Goal: Download file/media

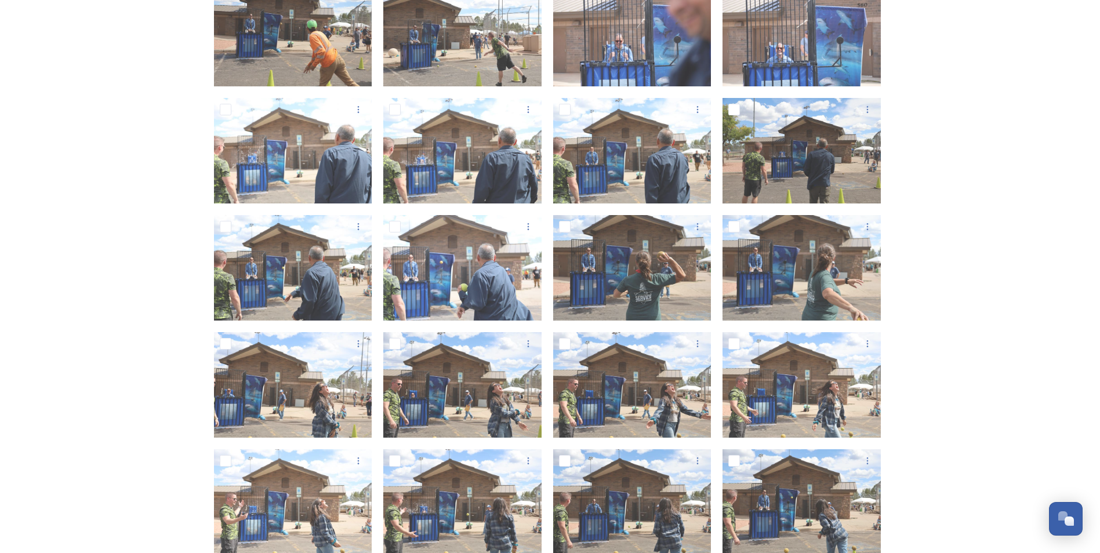
scroll to position [348, 0]
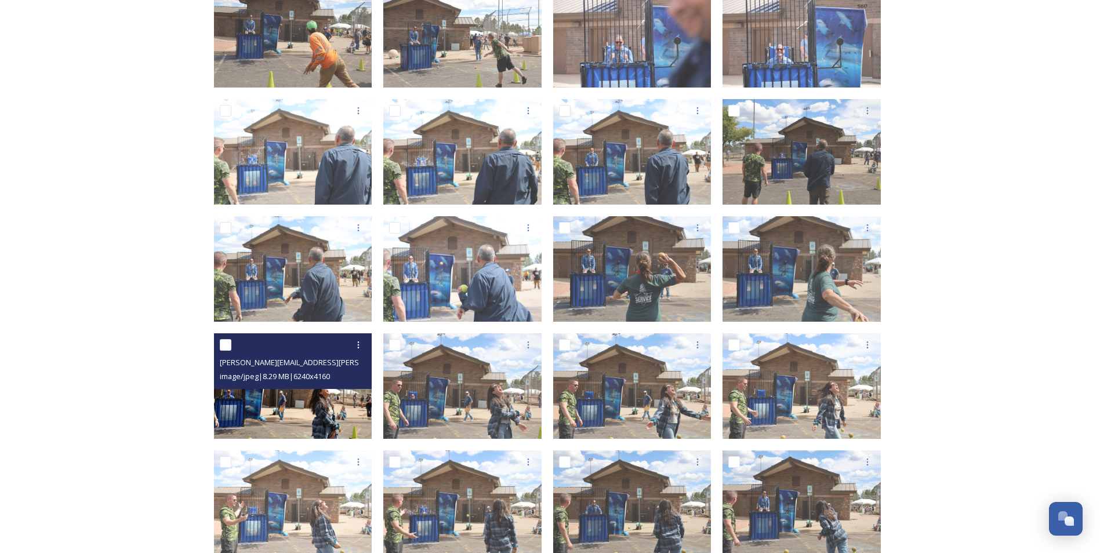
click at [227, 345] on input "checkbox" at bounding box center [226, 345] width 12 height 12
checkbox input "true"
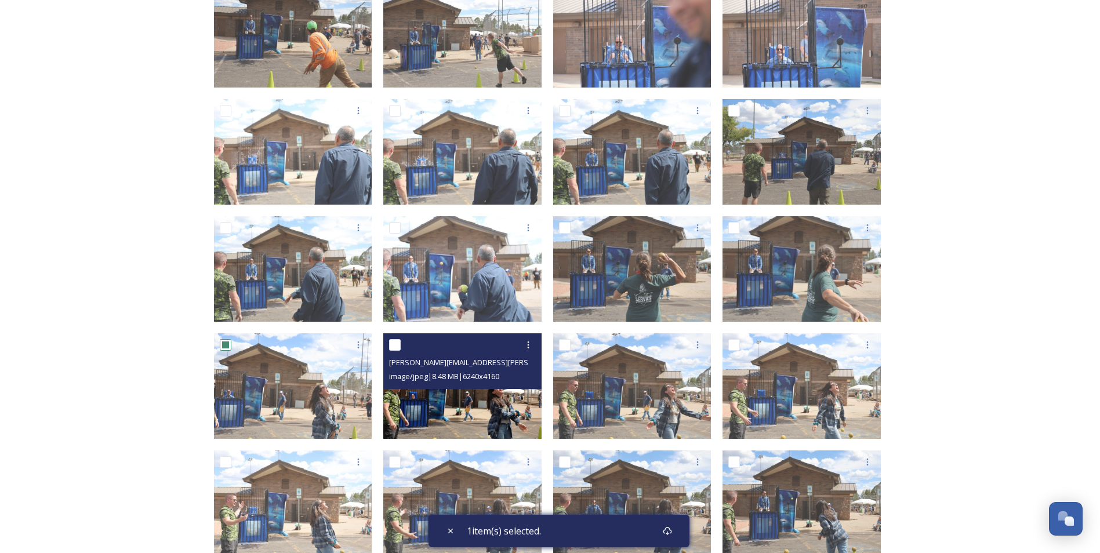
click at [396, 347] on input "checkbox" at bounding box center [395, 345] width 12 height 12
checkbox input "true"
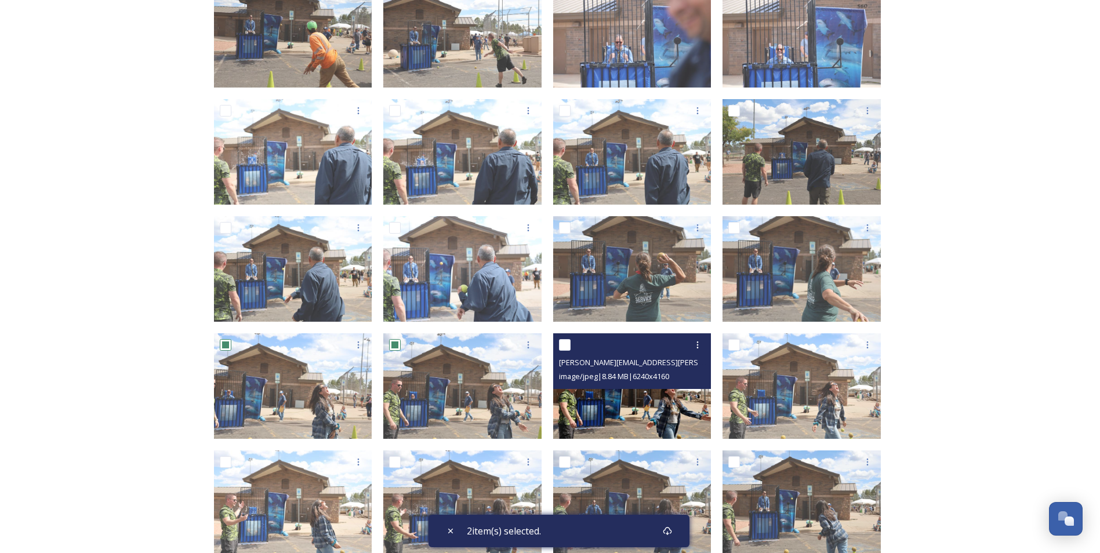
click at [565, 343] on input "checkbox" at bounding box center [565, 345] width 12 height 12
checkbox input "true"
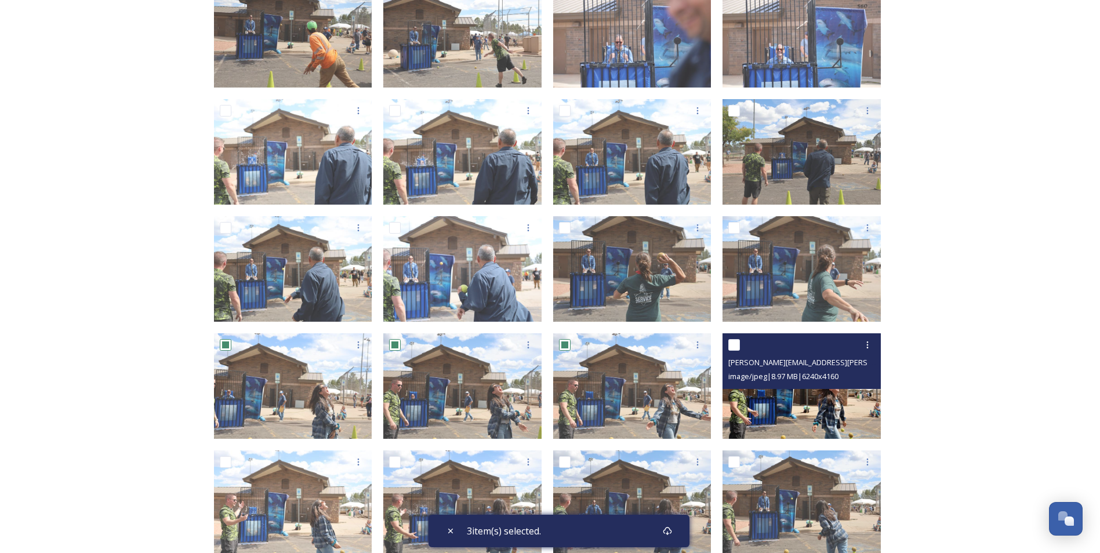
click at [736, 341] on input "checkbox" at bounding box center [734, 345] width 12 height 12
checkbox input "true"
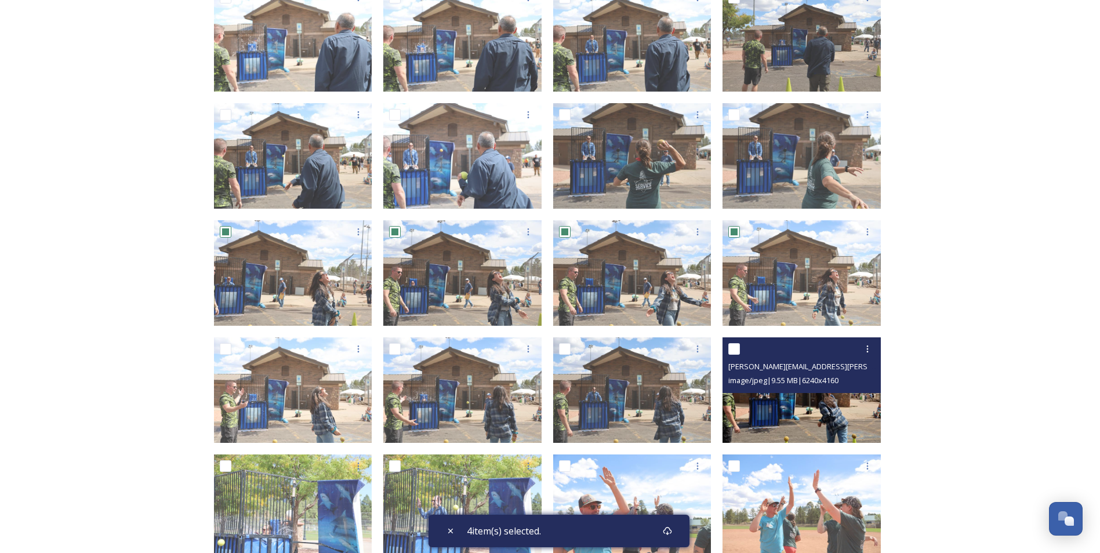
scroll to position [464, 0]
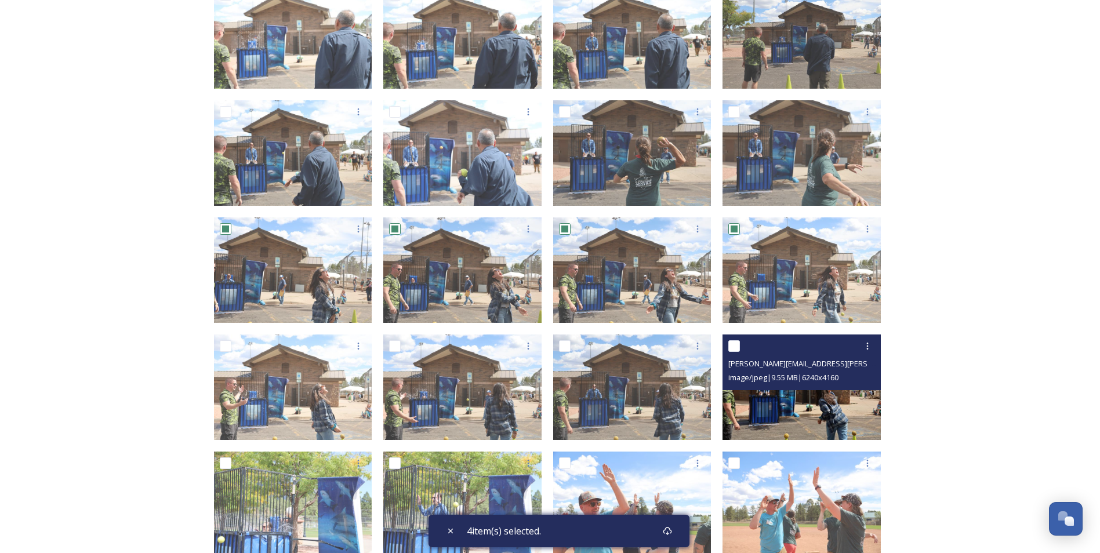
click at [735, 344] on input "checkbox" at bounding box center [734, 346] width 12 height 12
checkbox input "true"
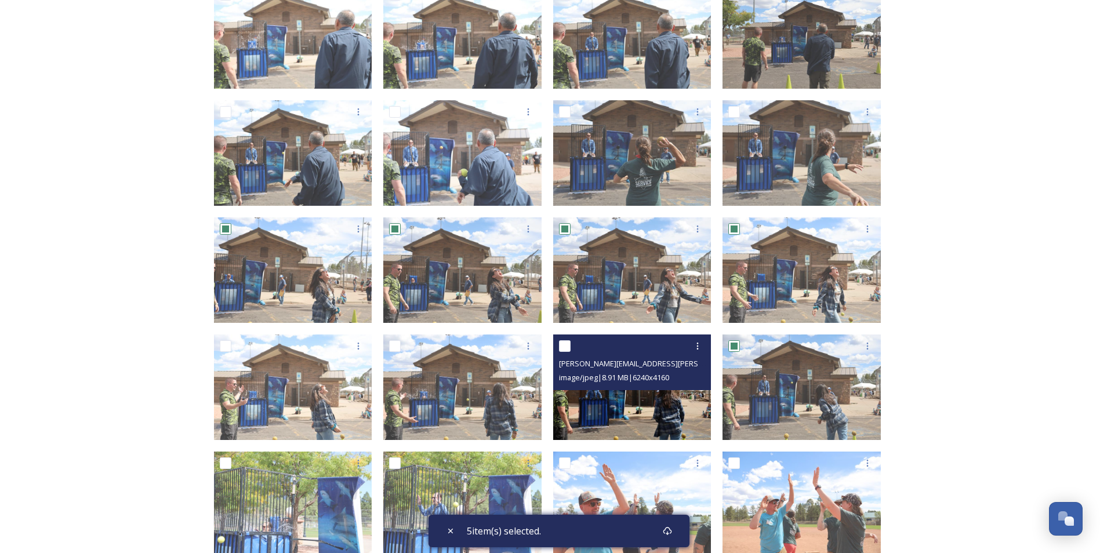
click at [567, 348] on input "checkbox" at bounding box center [565, 346] width 12 height 12
checkbox input "true"
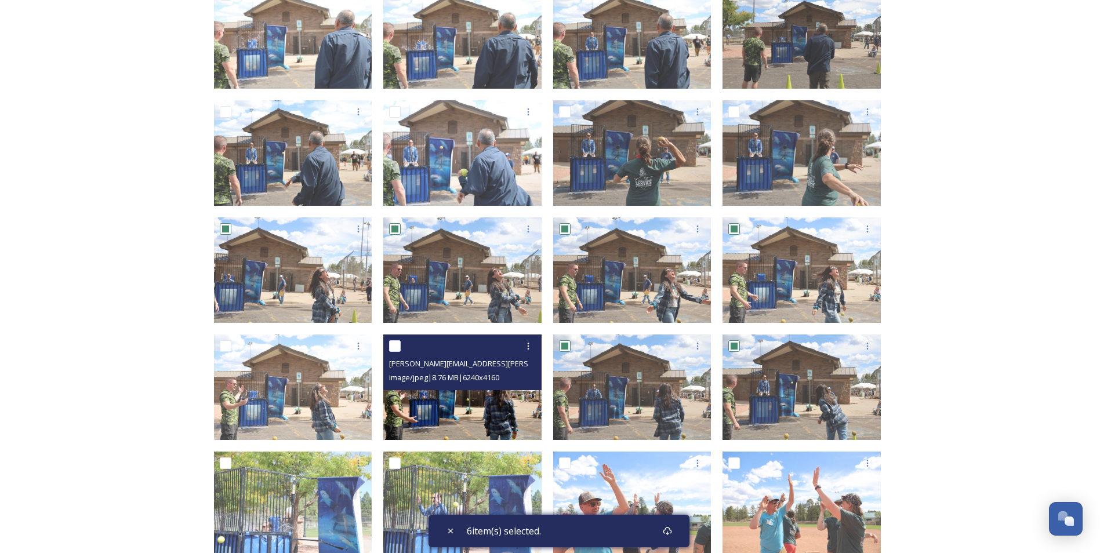
click at [398, 348] on input "checkbox" at bounding box center [395, 346] width 12 height 12
checkbox input "true"
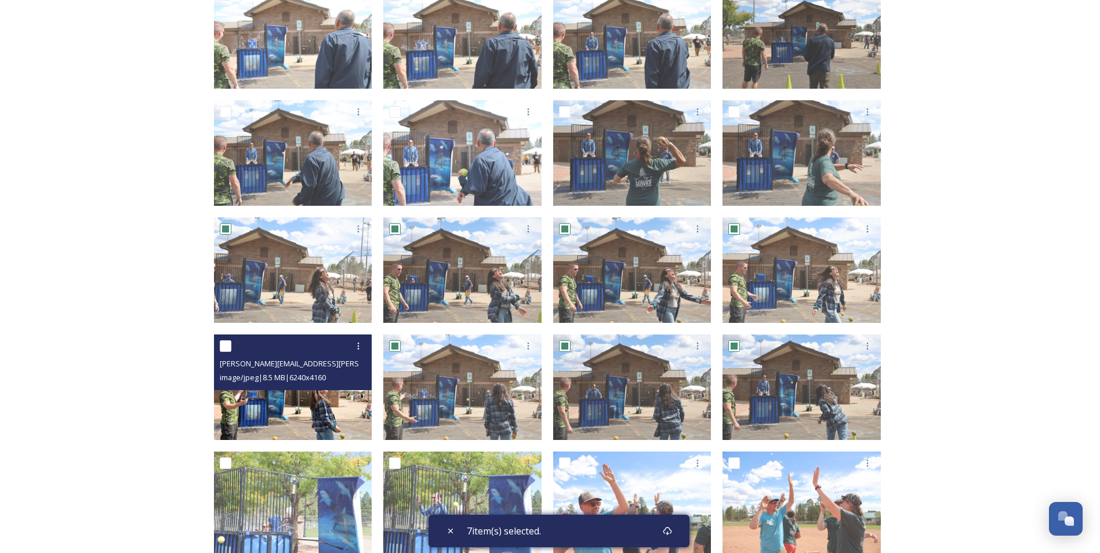
click at [228, 345] on input "checkbox" at bounding box center [226, 346] width 12 height 12
checkbox input "true"
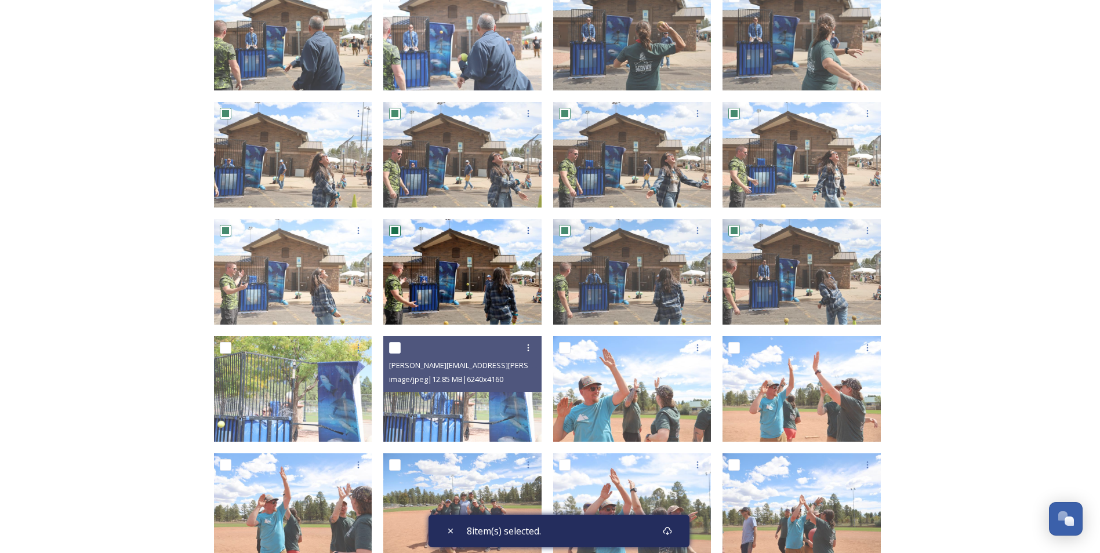
scroll to position [580, 0]
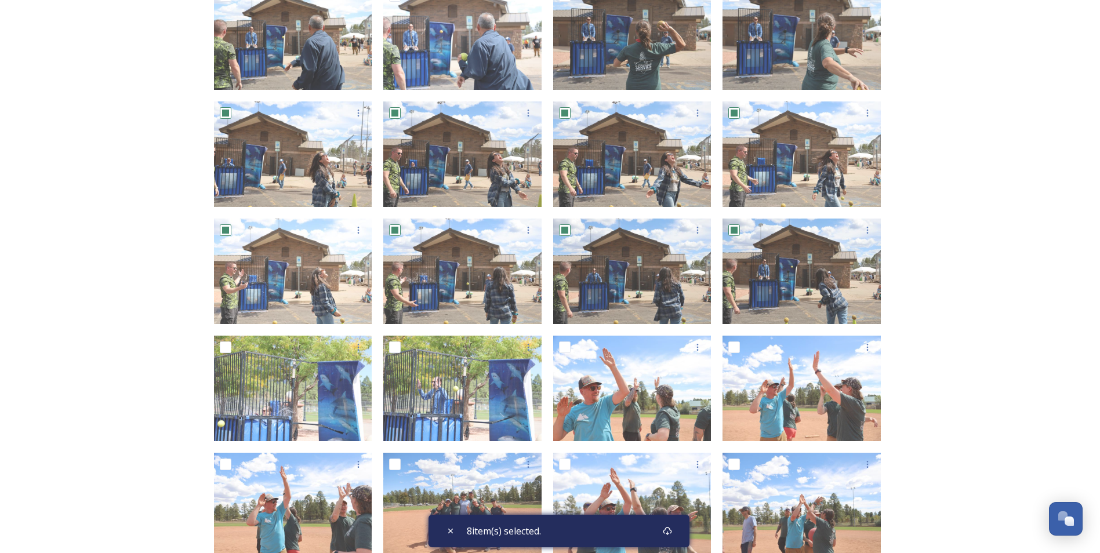
click at [638, 530] on div "8 item(s) selected." at bounding box center [558, 531] width 261 height 32
click at [664, 530] on div "Download" at bounding box center [667, 531] width 21 height 21
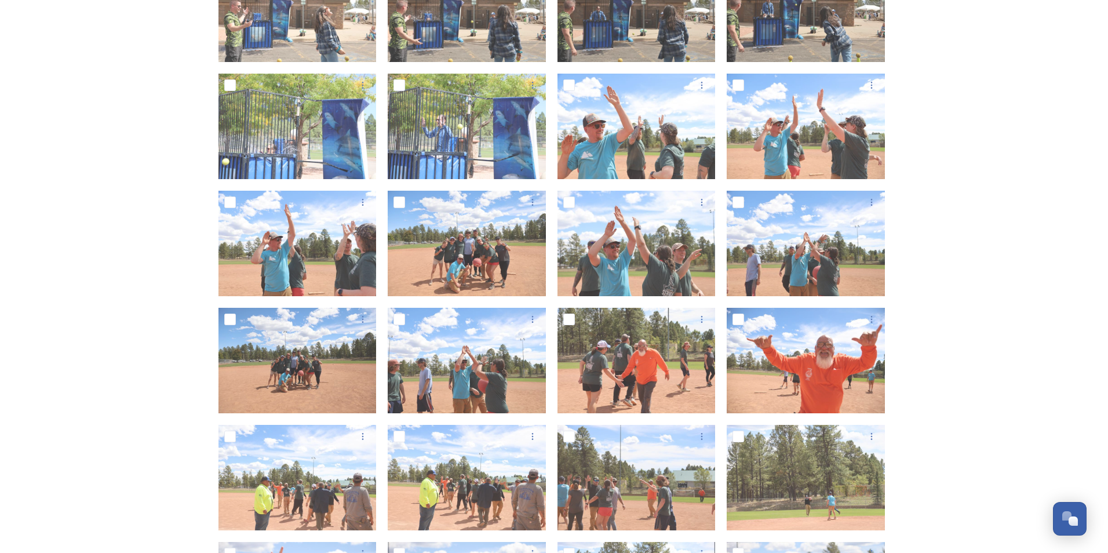
scroll to position [967, 0]
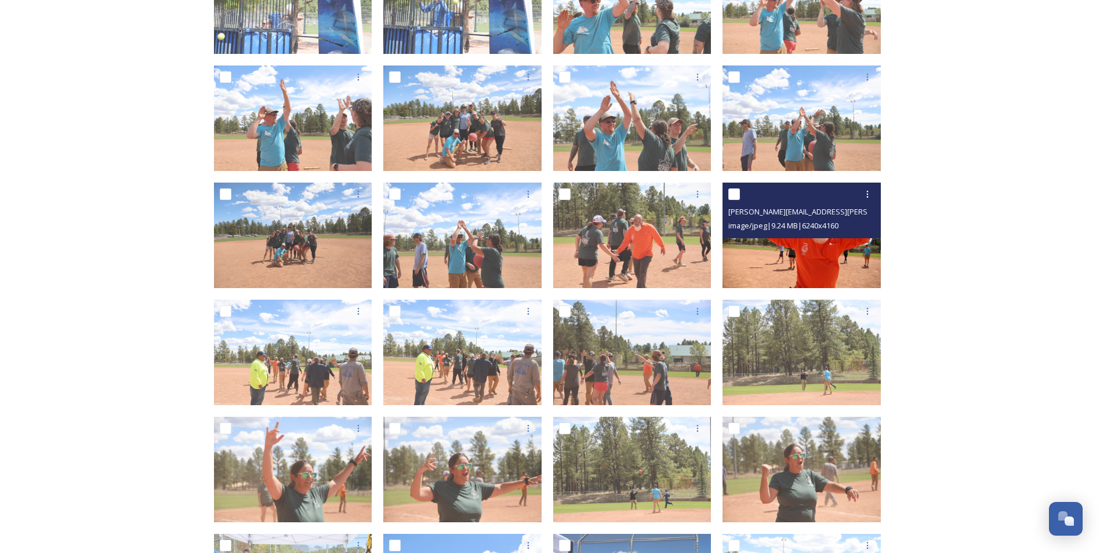
click at [817, 257] on img at bounding box center [801, 235] width 158 height 105
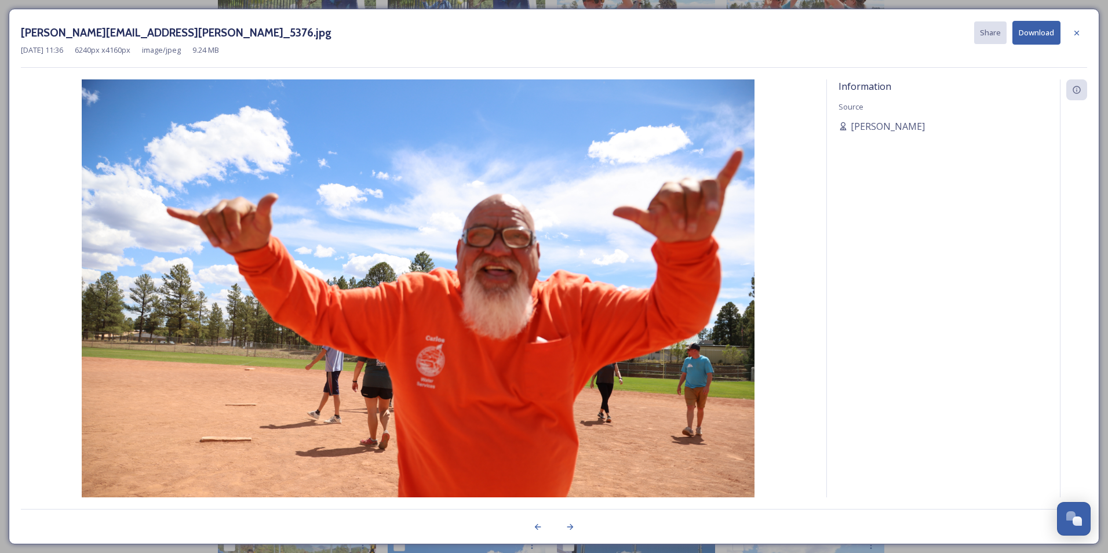
click at [1036, 35] on button "Download" at bounding box center [1037, 33] width 48 height 24
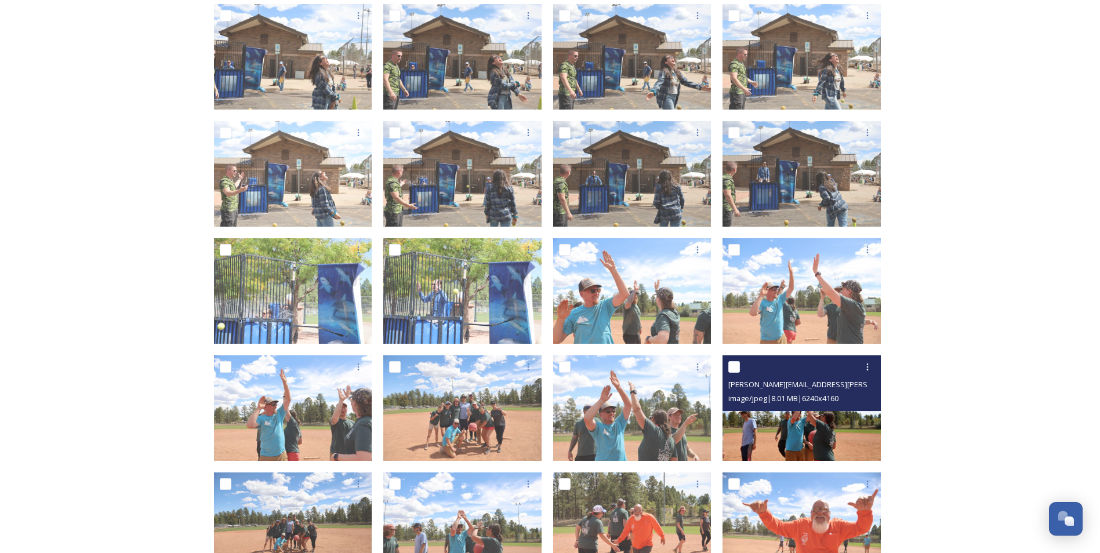
scroll to position [909, 0]
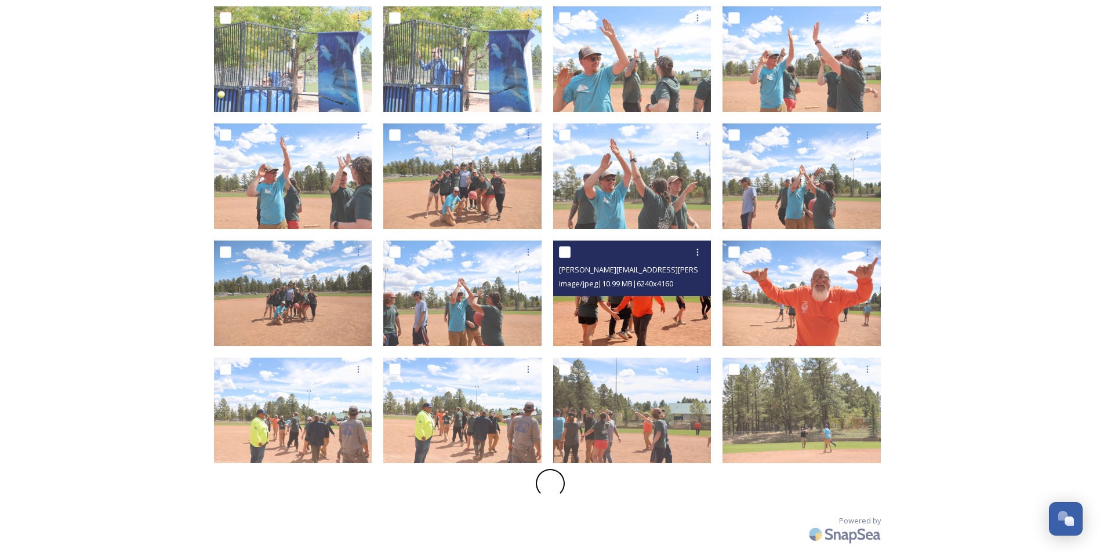
click at [642, 314] on img at bounding box center [632, 293] width 158 height 105
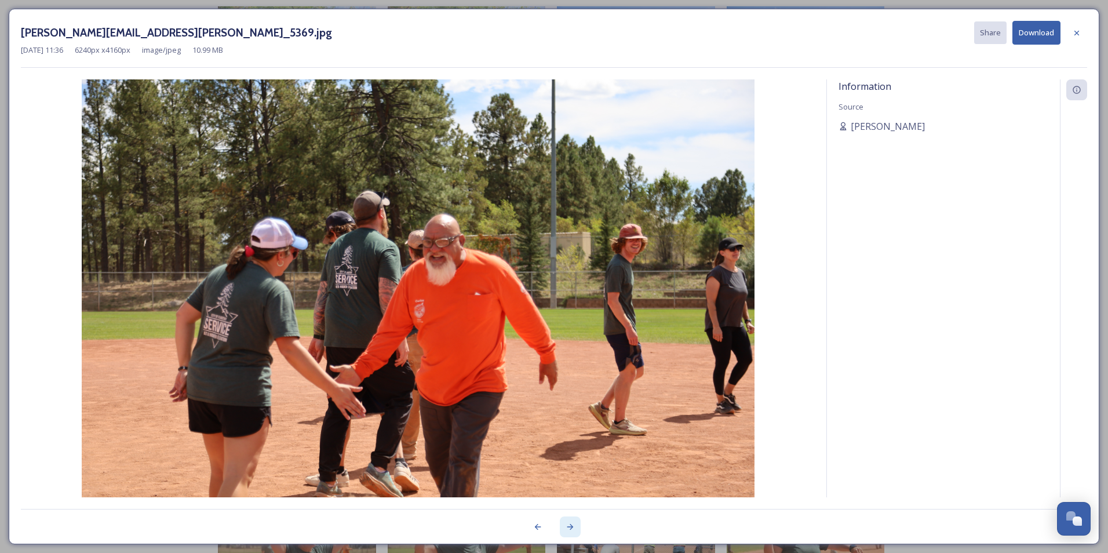
click at [576, 529] on div at bounding box center [570, 526] width 21 height 21
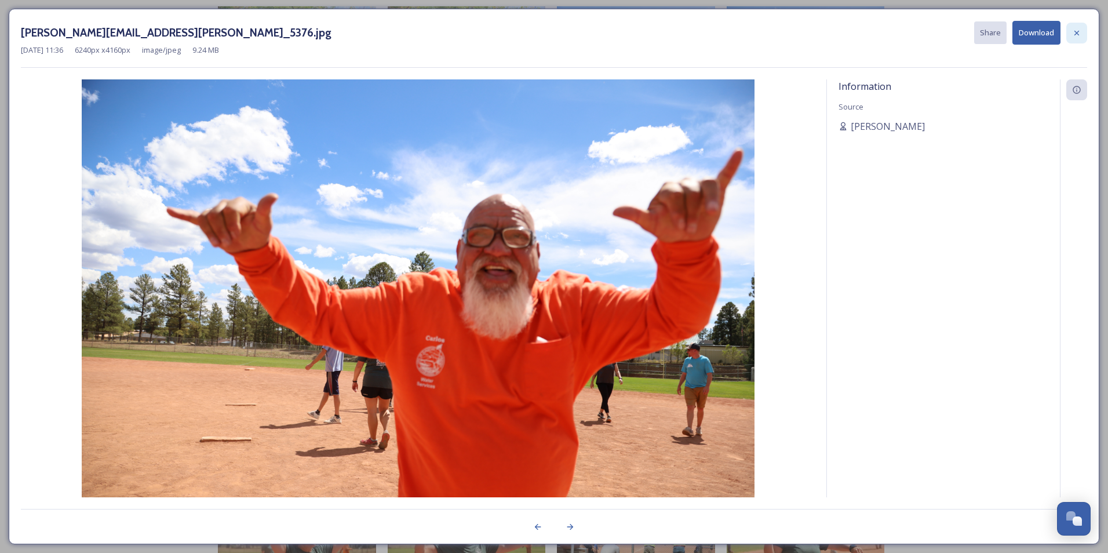
click at [1076, 38] on div at bounding box center [1077, 33] width 21 height 21
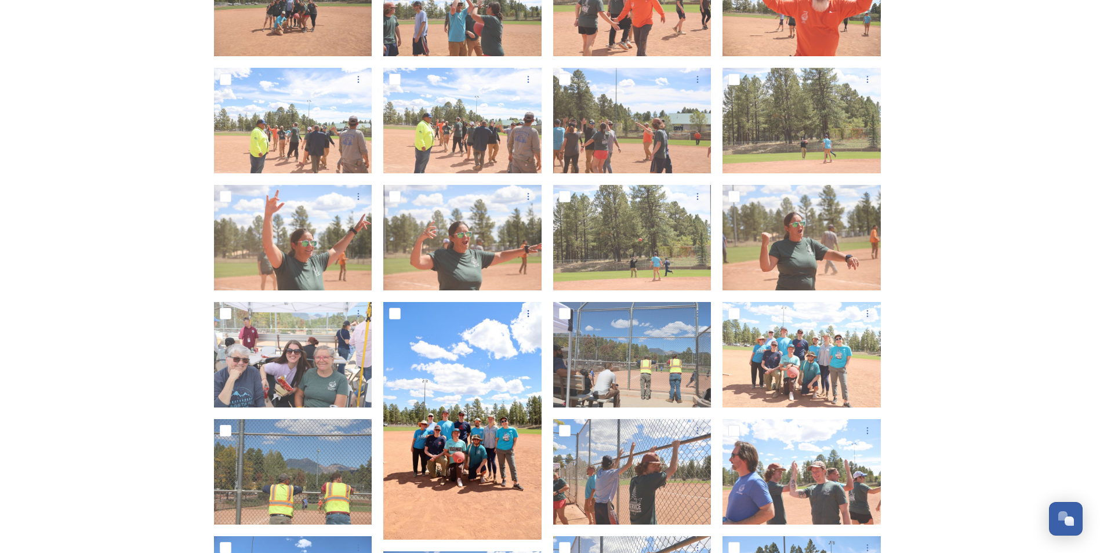
scroll to position [1257, 0]
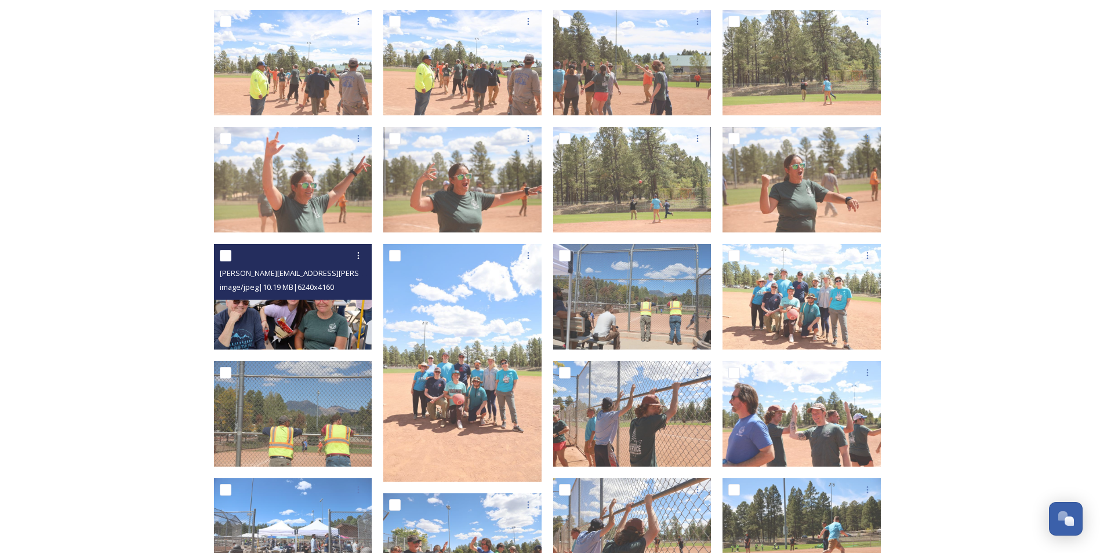
click at [309, 321] on img at bounding box center [293, 296] width 158 height 105
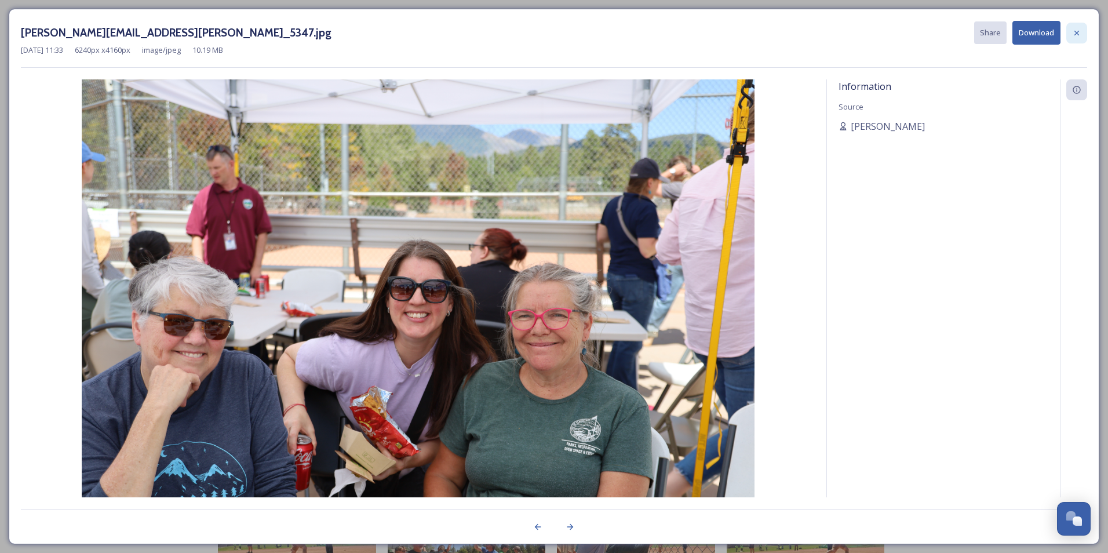
click at [1080, 34] on icon at bounding box center [1076, 32] width 9 height 9
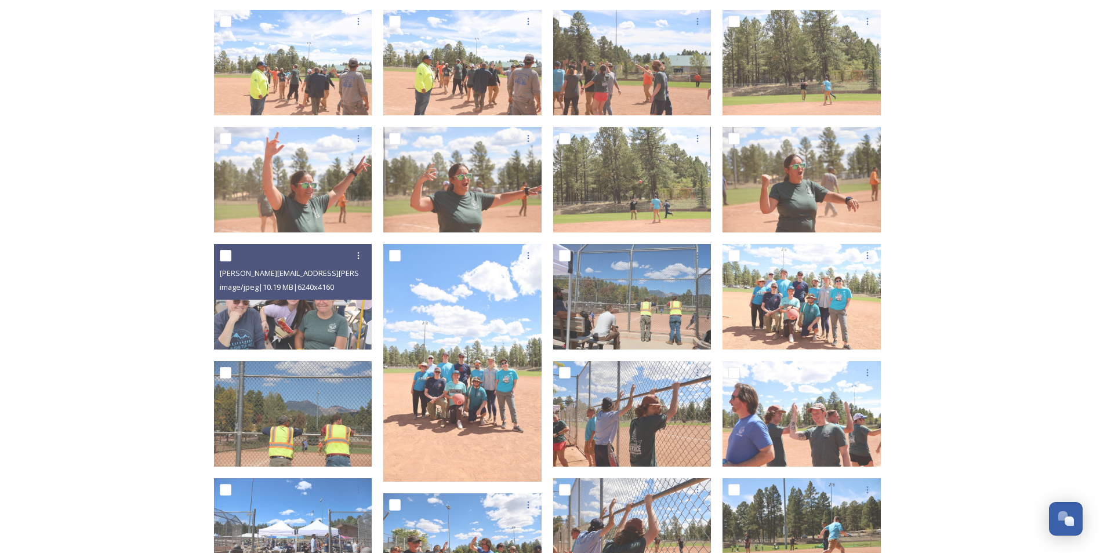
click at [978, 301] on div "'25 Employee BBQ Shared by Flagstaff '25 Employee BBQ 243 file s Filters Date C…" at bounding box center [550, 427] width 1100 height 3368
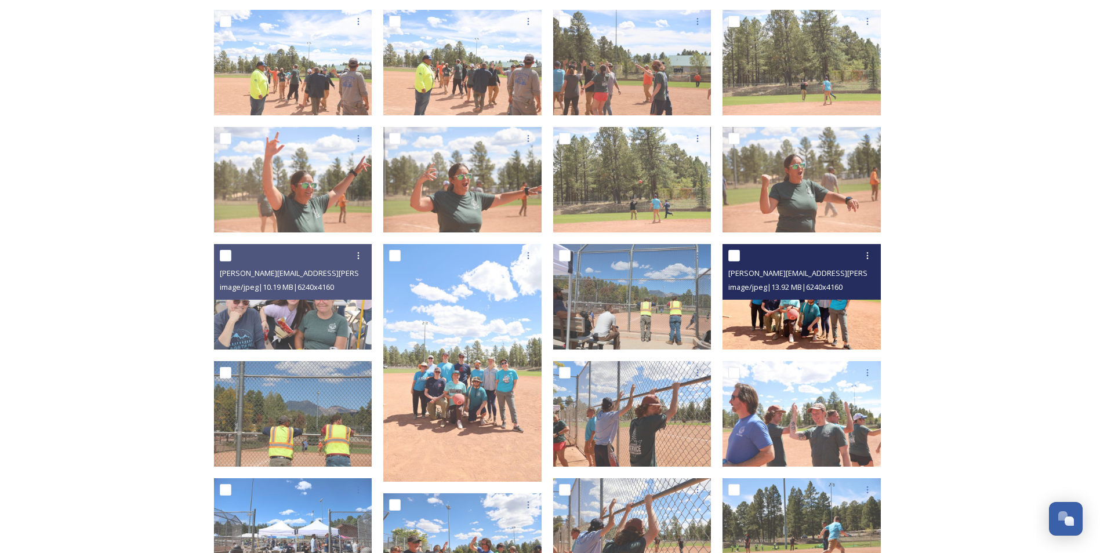
click at [820, 326] on img at bounding box center [801, 296] width 158 height 105
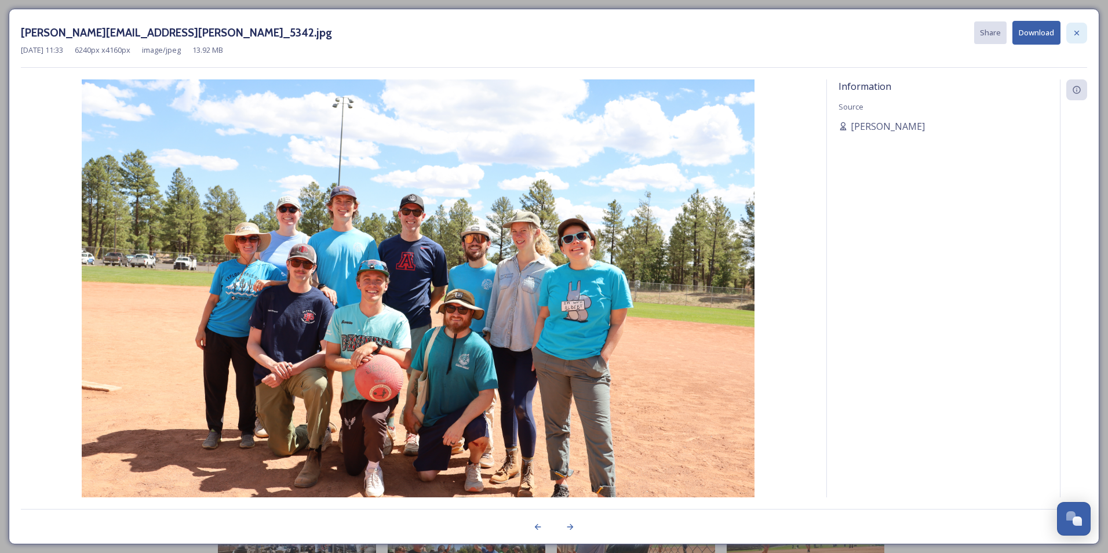
click at [1080, 34] on icon at bounding box center [1076, 32] width 9 height 9
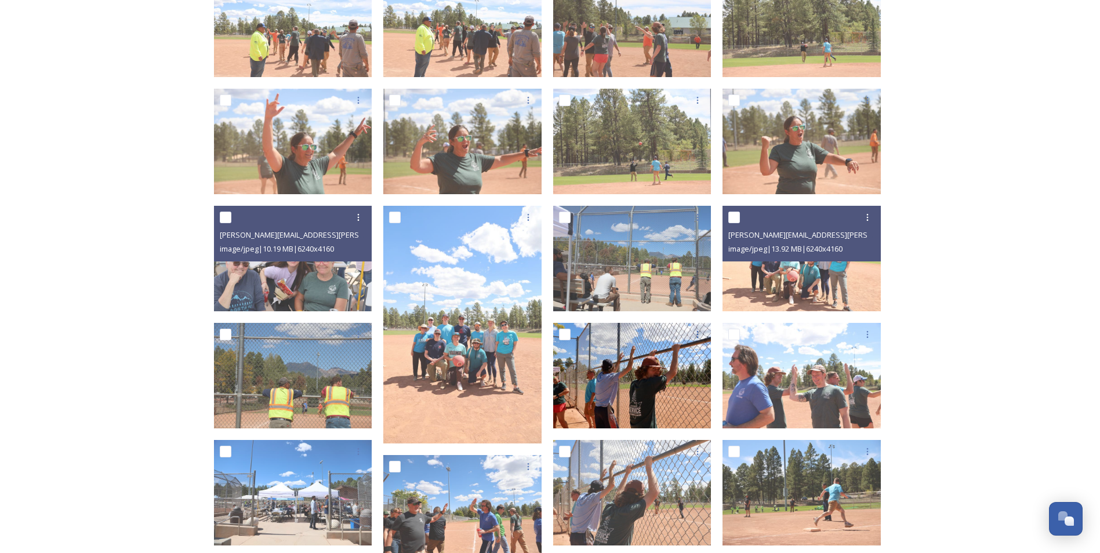
scroll to position [1315, 0]
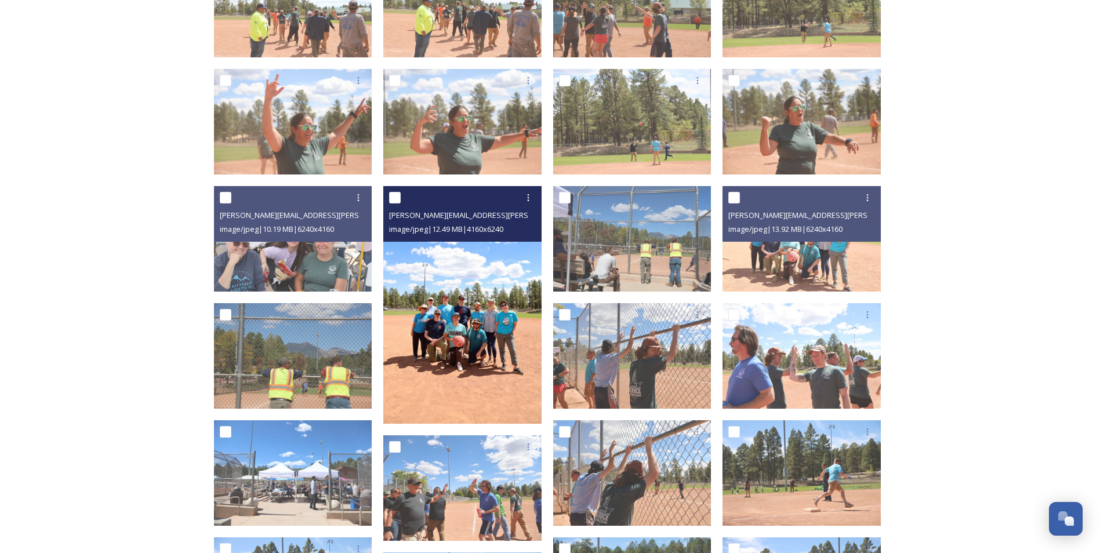
click at [464, 352] on img at bounding box center [462, 305] width 158 height 238
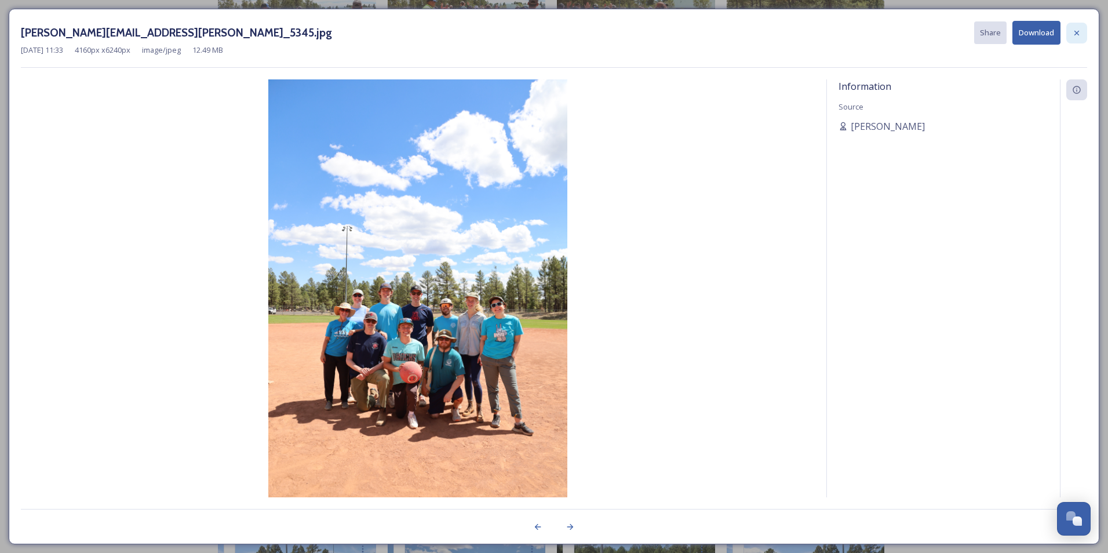
click at [1080, 33] on icon at bounding box center [1076, 32] width 9 height 9
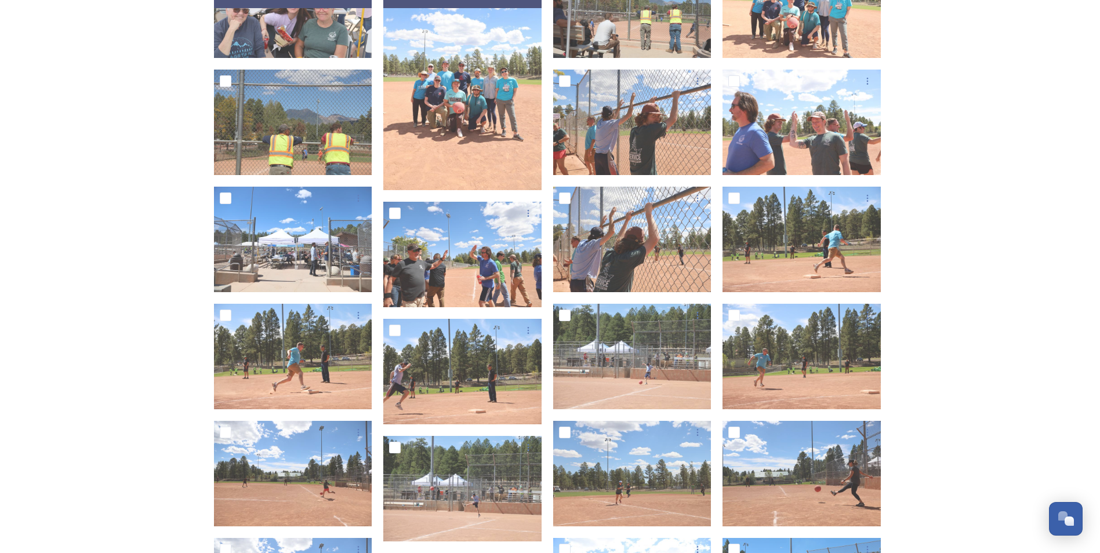
scroll to position [1604, 0]
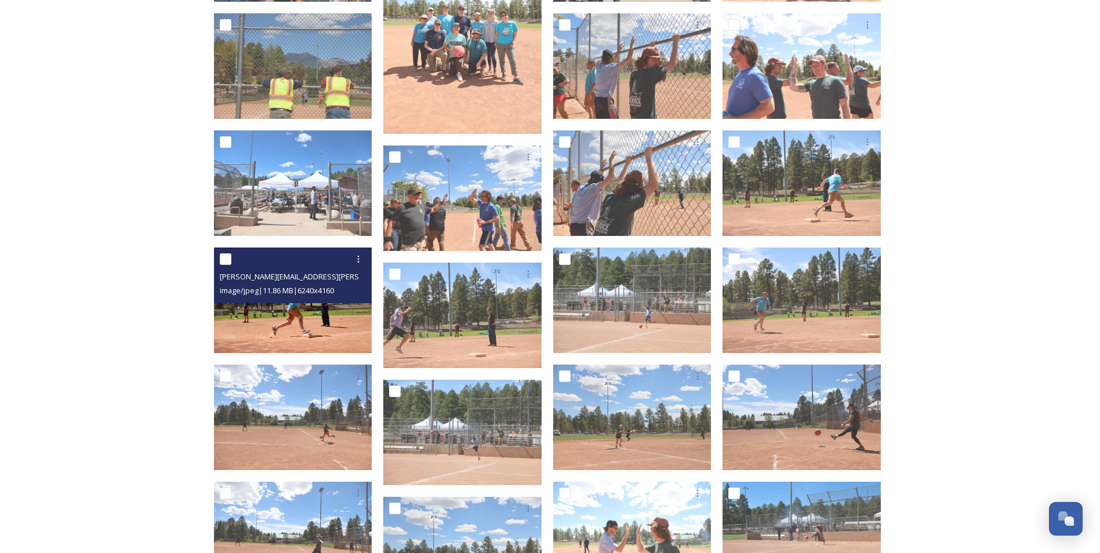
click at [294, 317] on img at bounding box center [293, 300] width 158 height 105
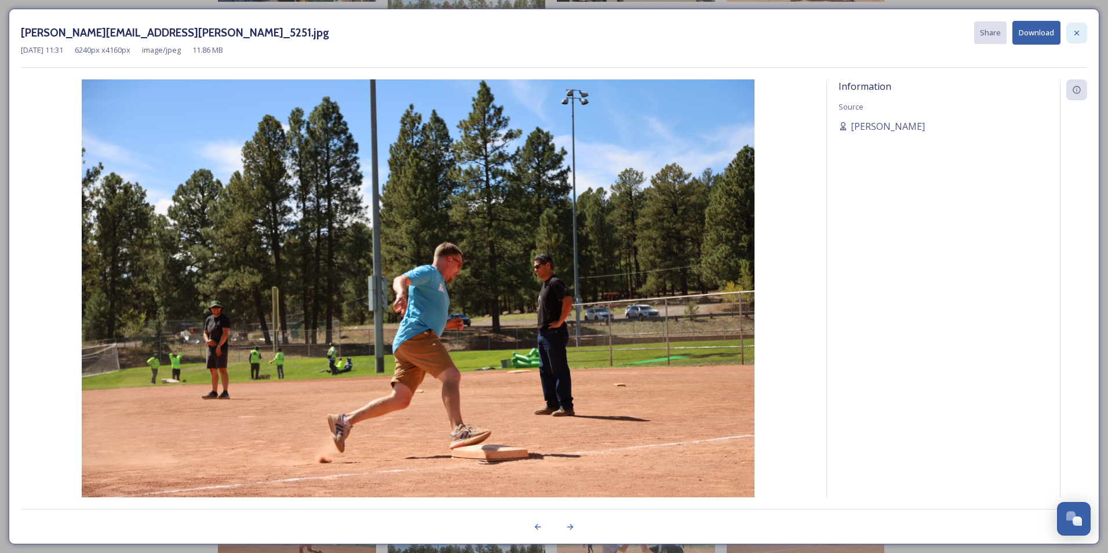
click at [1076, 30] on icon at bounding box center [1076, 32] width 9 height 9
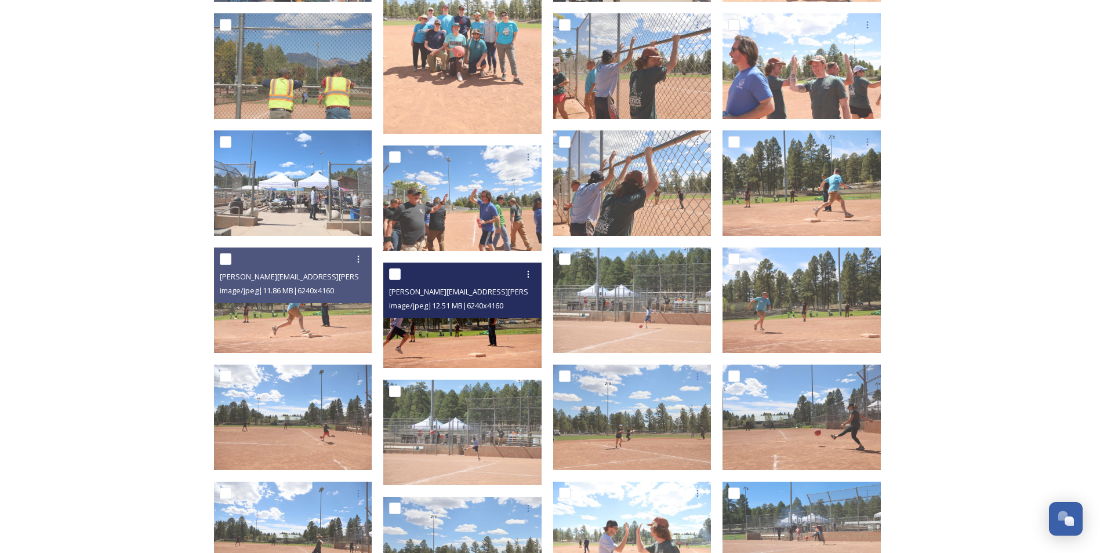
click at [487, 332] on img at bounding box center [462, 315] width 158 height 105
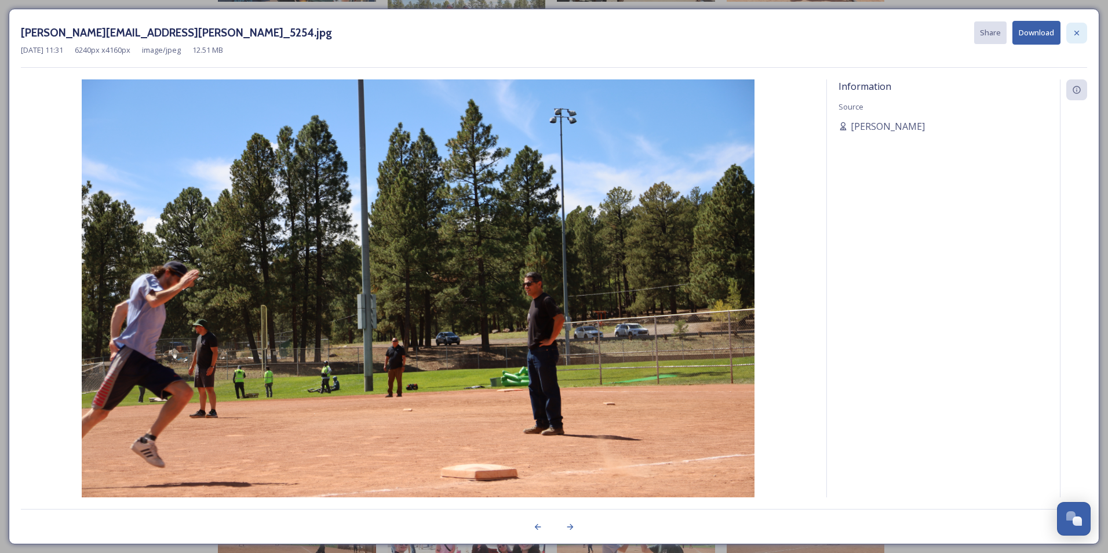
click at [1074, 36] on icon at bounding box center [1076, 32] width 9 height 9
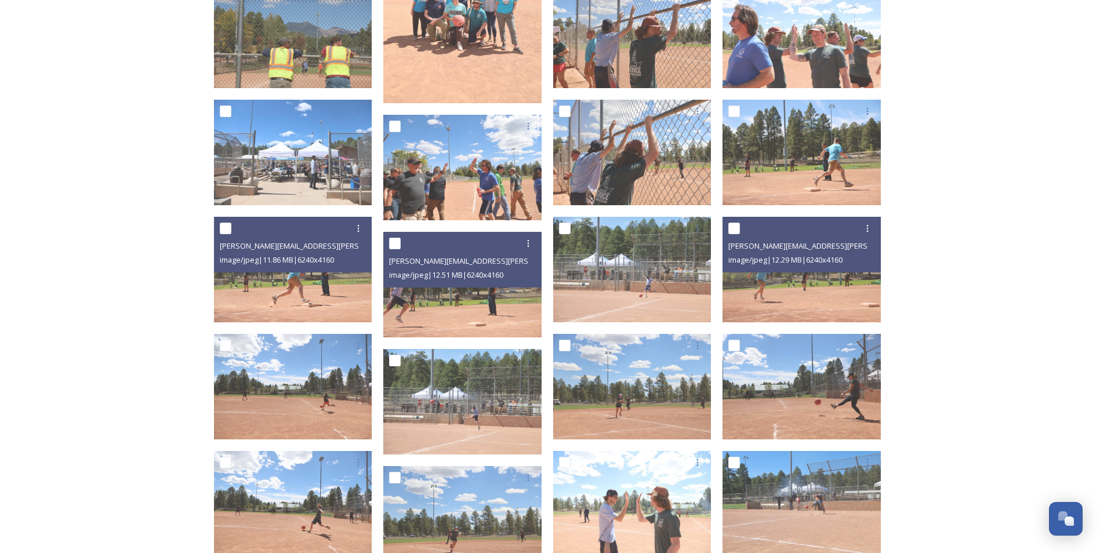
scroll to position [1720, 0]
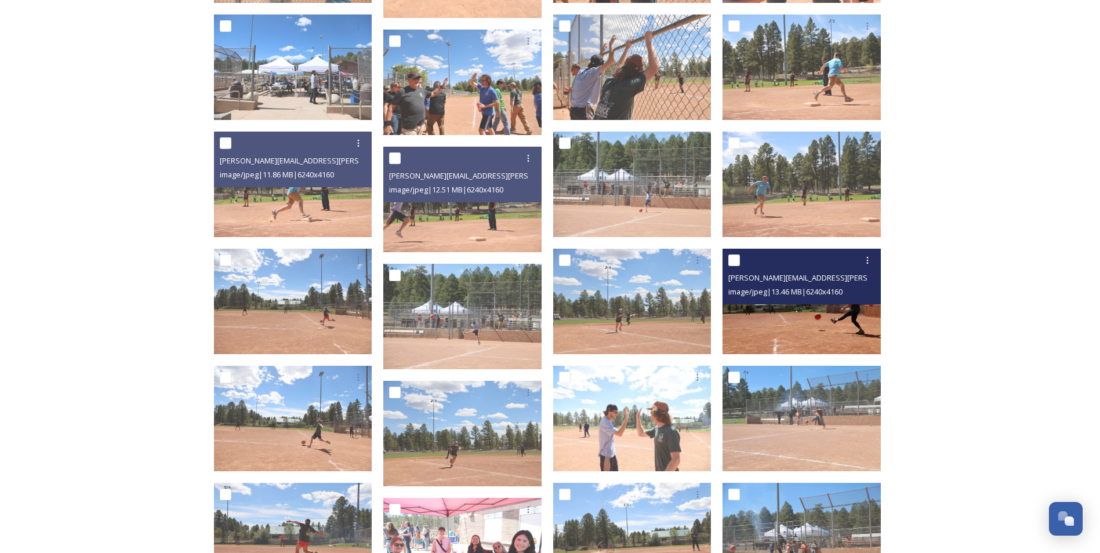
click at [821, 311] on img at bounding box center [801, 301] width 158 height 105
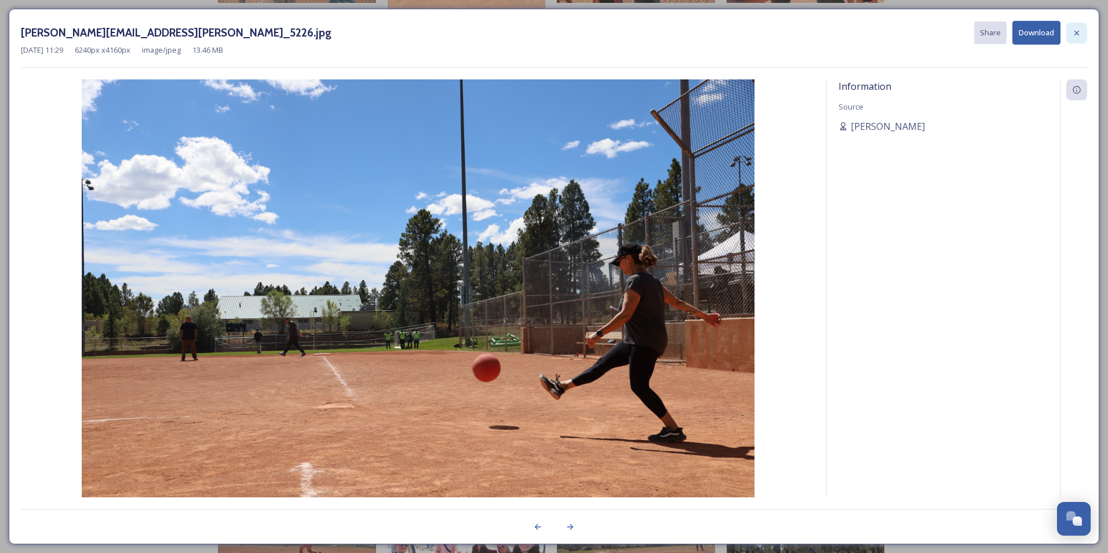
click at [1078, 40] on div at bounding box center [1077, 33] width 21 height 21
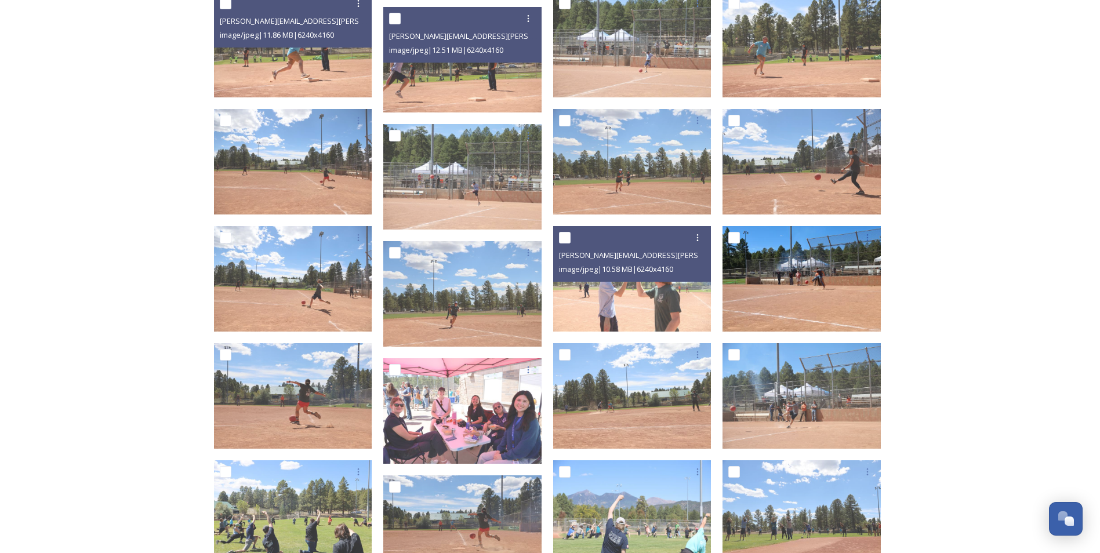
scroll to position [1894, 0]
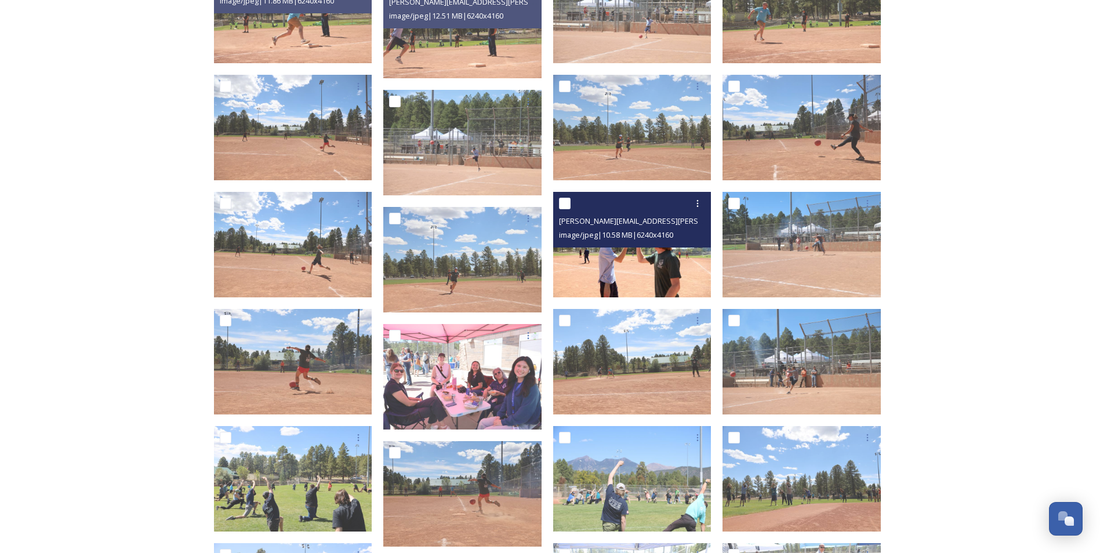
click at [662, 275] on img at bounding box center [632, 244] width 158 height 105
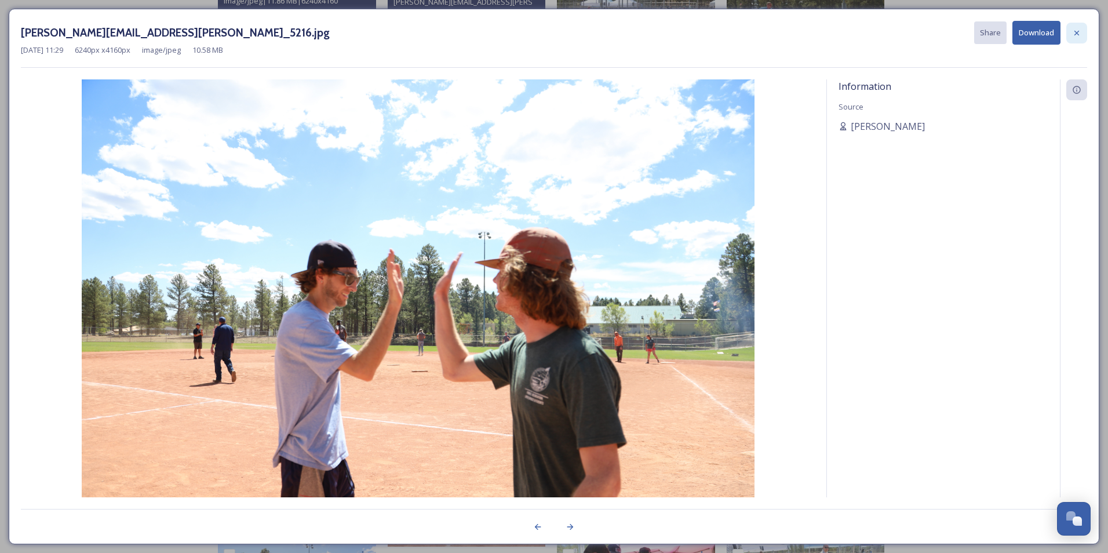
click at [1082, 34] on div at bounding box center [1077, 33] width 21 height 21
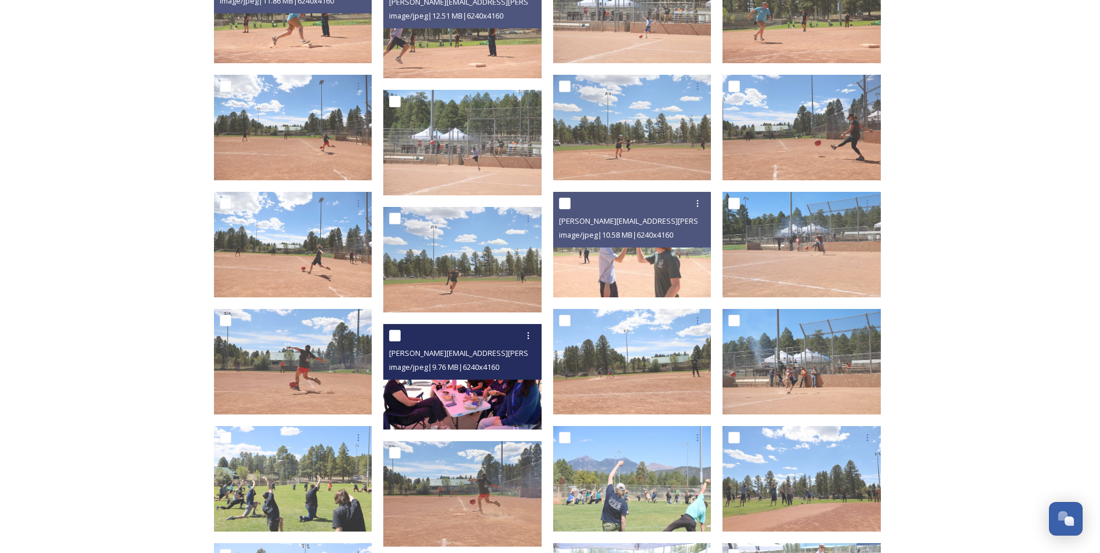
click at [464, 389] on img at bounding box center [462, 376] width 158 height 105
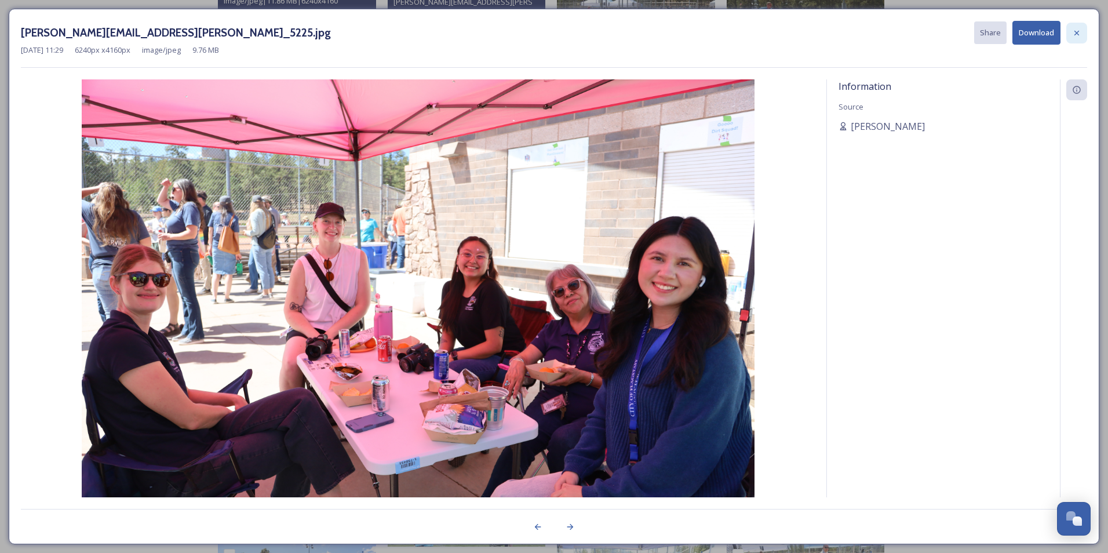
click at [1075, 35] on icon at bounding box center [1077, 32] width 5 height 5
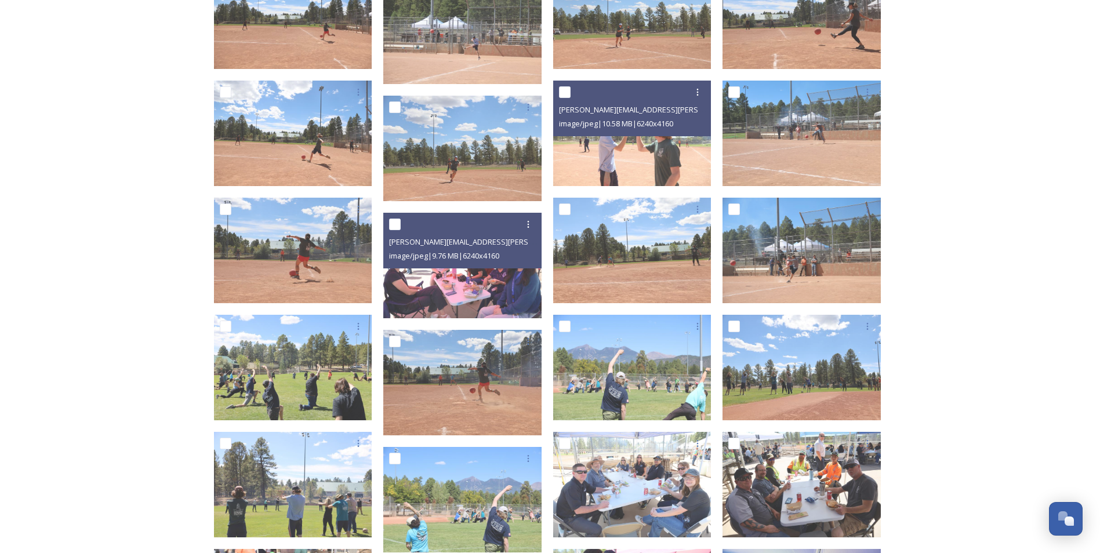
scroll to position [2010, 0]
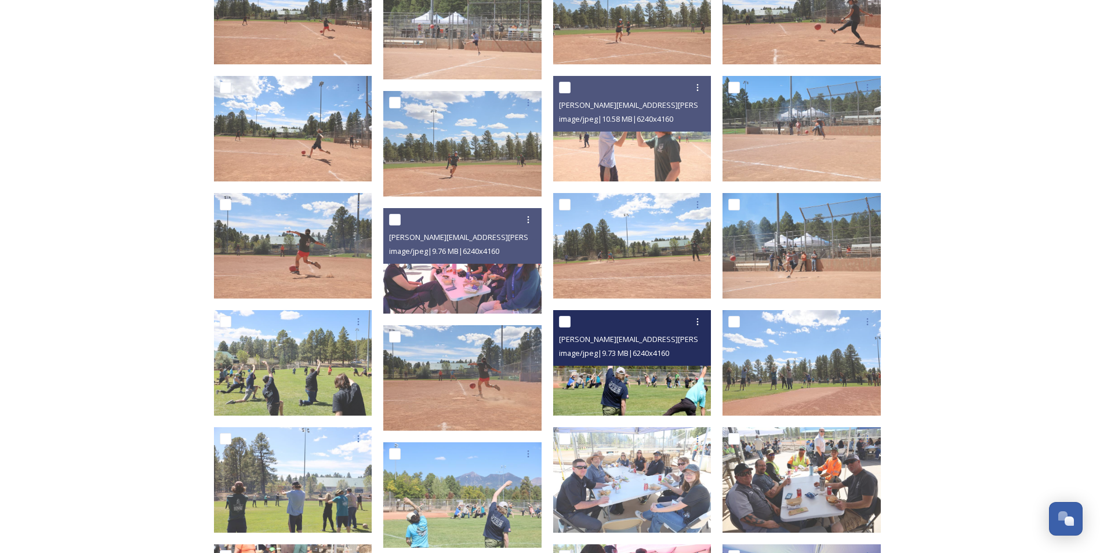
click at [636, 407] on img at bounding box center [632, 362] width 158 height 105
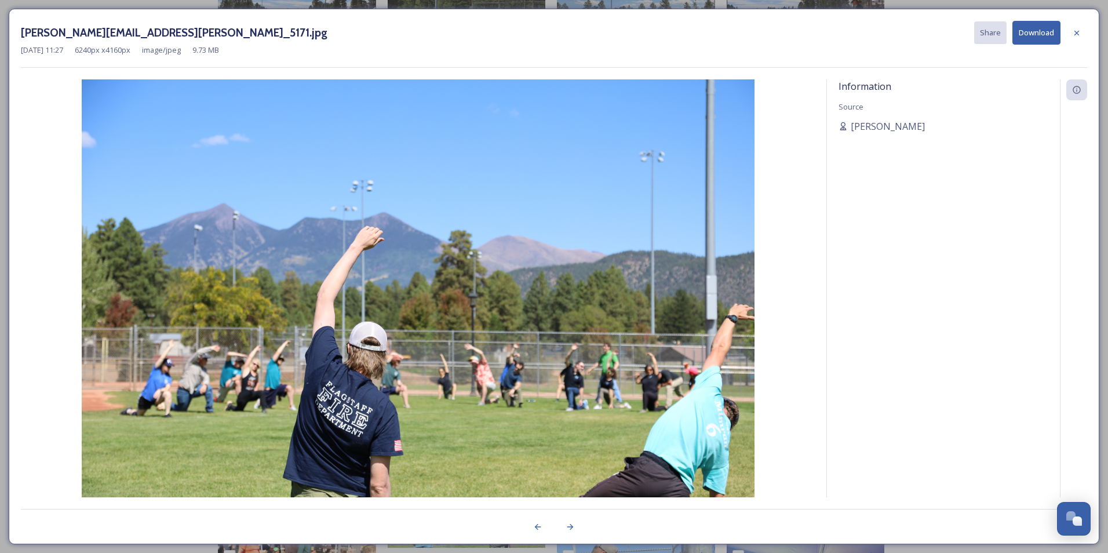
click at [814, 388] on div "Information Source Sarah Holditch" at bounding box center [554, 288] width 1067 height 418
click at [1075, 35] on icon at bounding box center [1076, 32] width 9 height 9
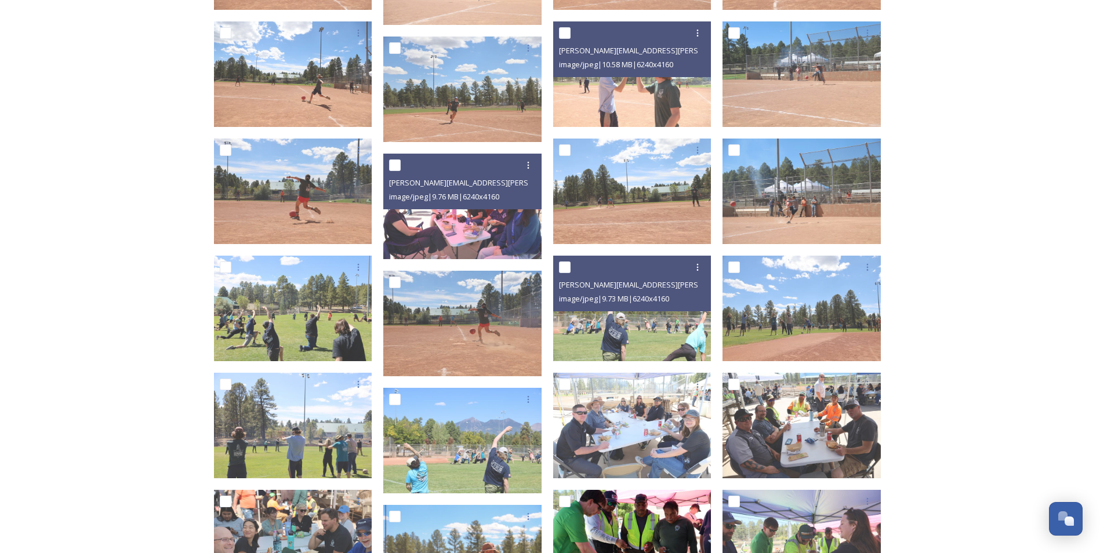
scroll to position [2184, 0]
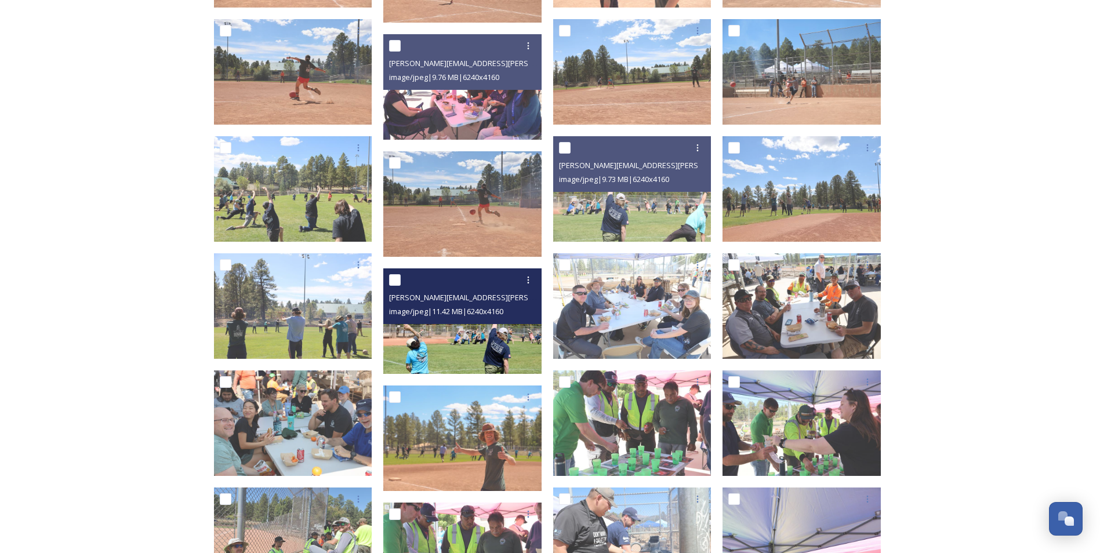
click at [421, 336] on img at bounding box center [462, 320] width 158 height 105
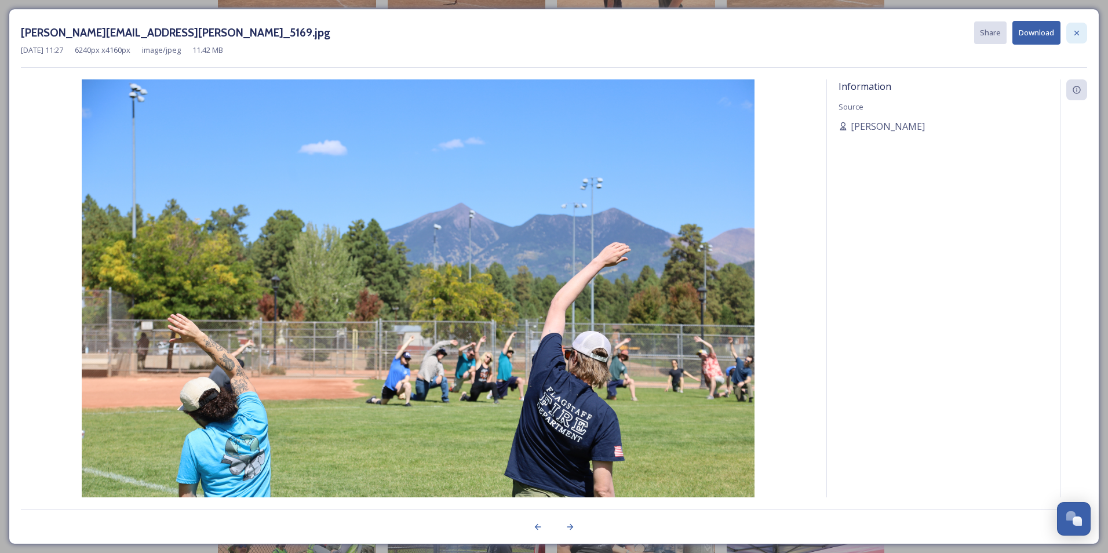
click at [1076, 30] on icon at bounding box center [1076, 32] width 9 height 9
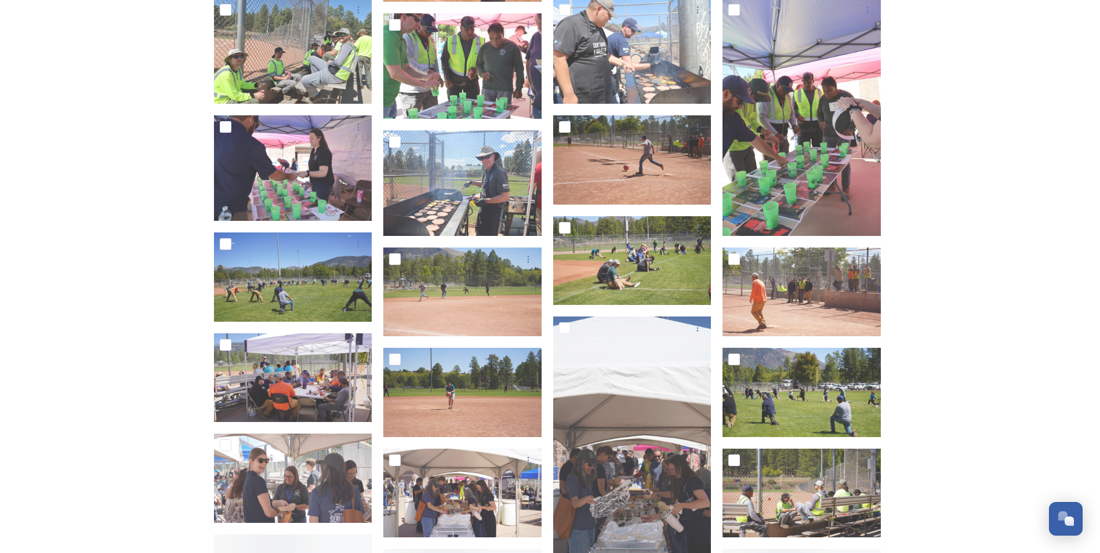
scroll to position [2706, 0]
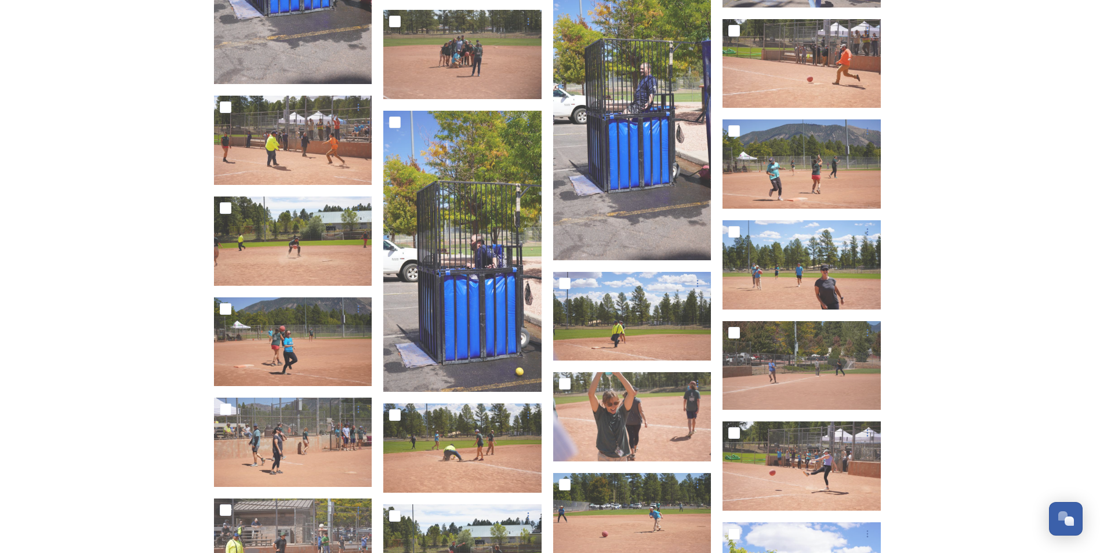
scroll to position [3691, 0]
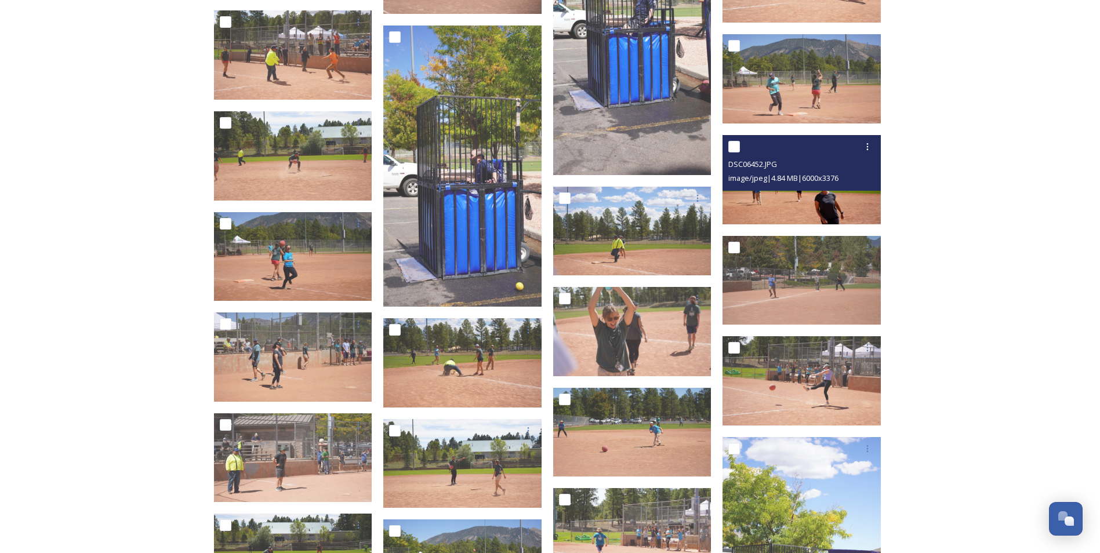
click at [800, 207] on img at bounding box center [801, 179] width 158 height 89
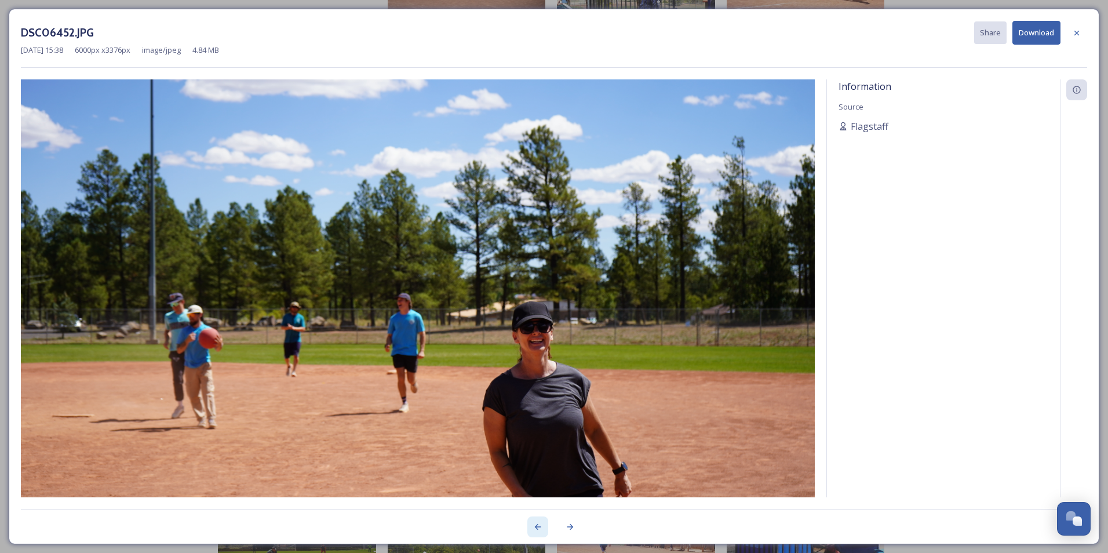
click at [541, 529] on icon at bounding box center [537, 526] width 9 height 9
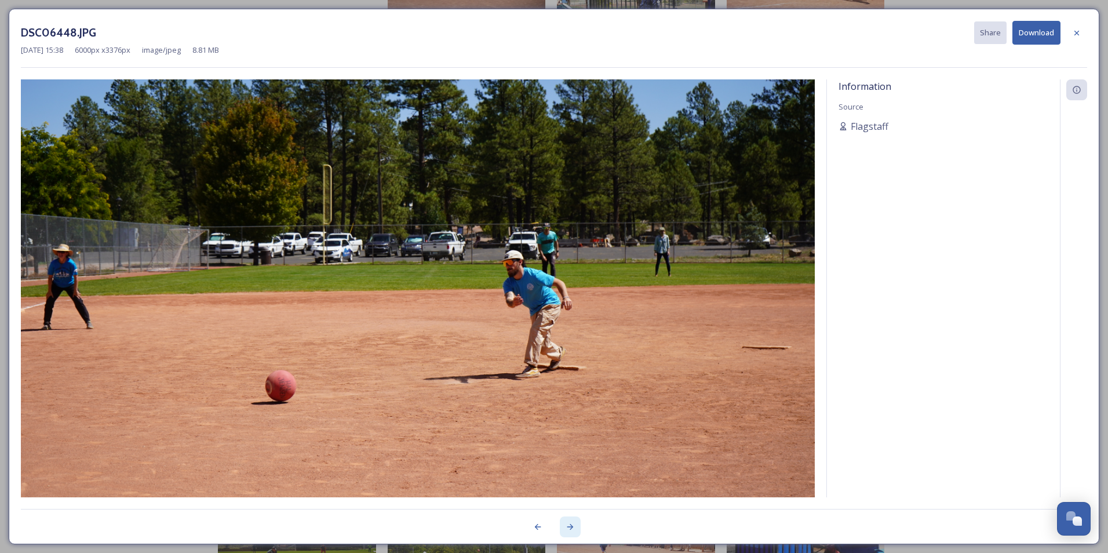
click at [569, 527] on icon at bounding box center [570, 527] width 6 height 6
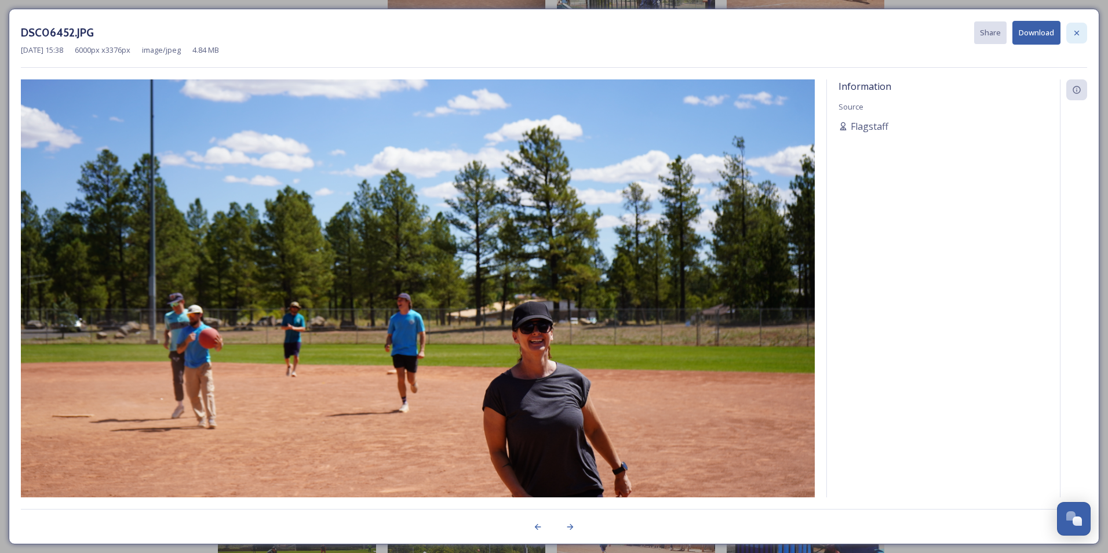
click at [1078, 31] on icon at bounding box center [1076, 32] width 9 height 9
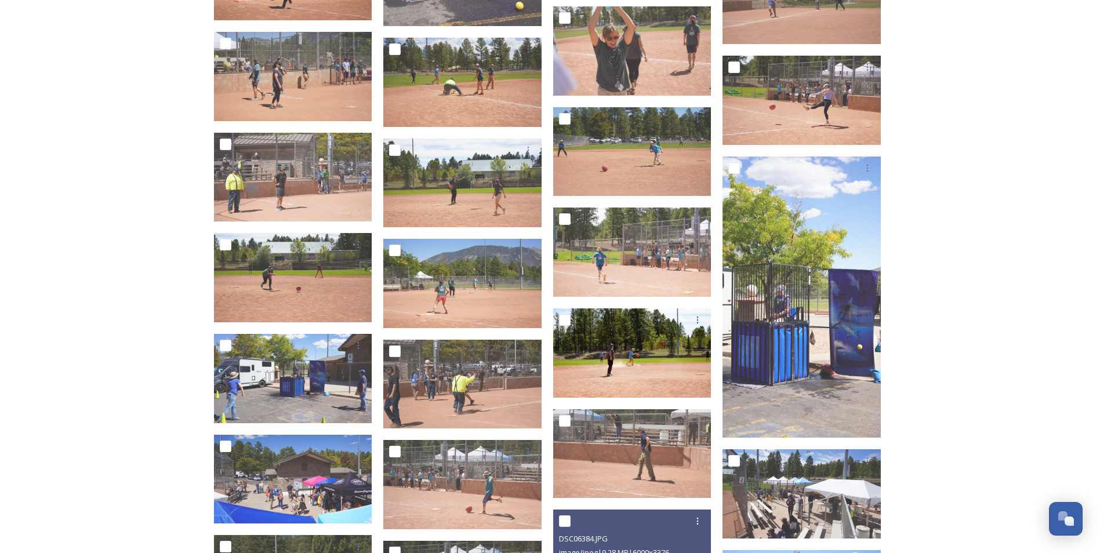
scroll to position [3981, 0]
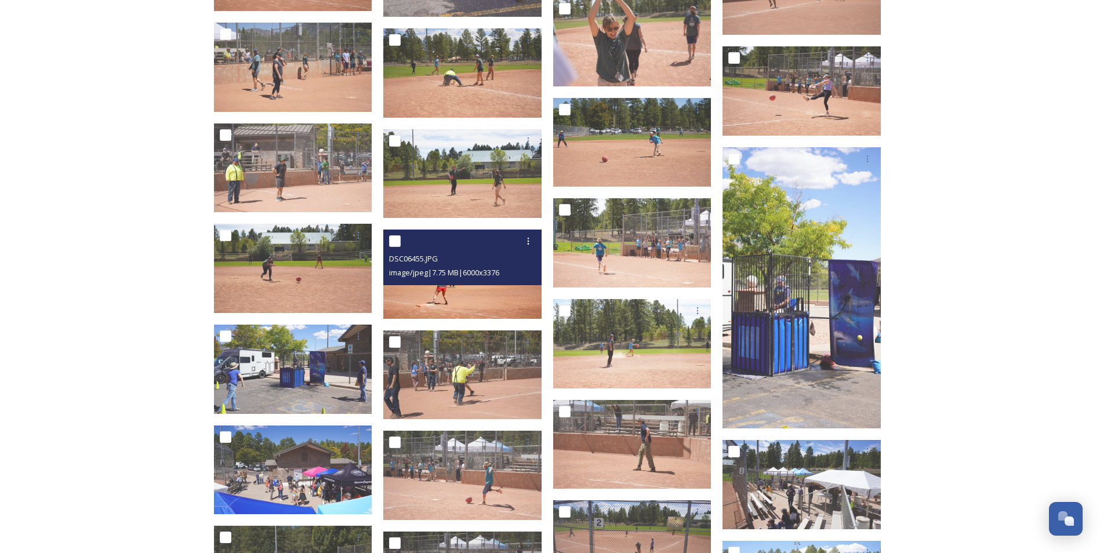
click at [465, 279] on div "DSC06455.JPG image/jpeg | 7.75 MB | 6000 x 3376" at bounding box center [462, 258] width 158 height 56
click at [486, 294] on img at bounding box center [462, 274] width 158 height 89
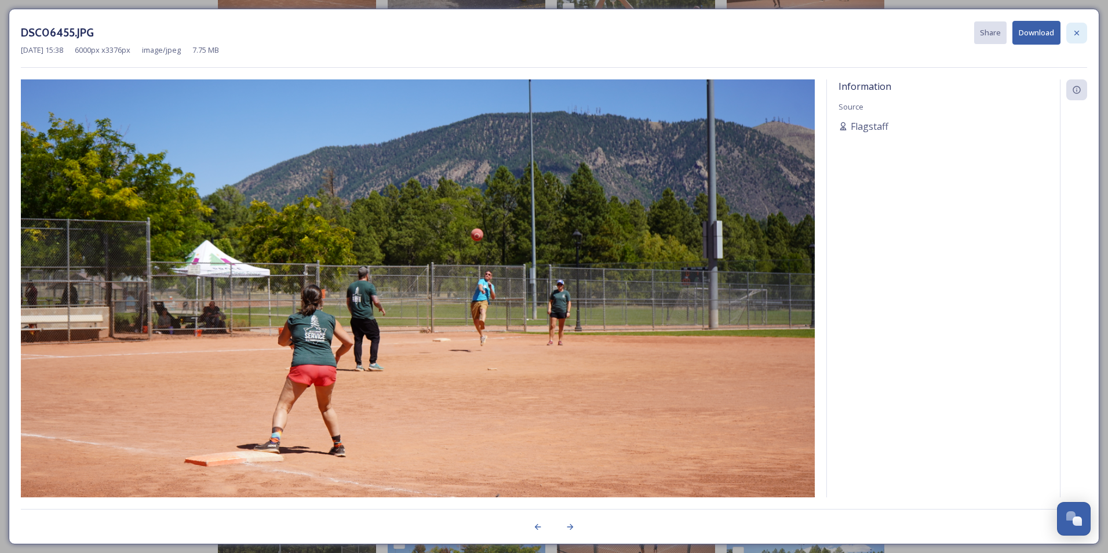
click at [1079, 34] on icon at bounding box center [1076, 32] width 9 height 9
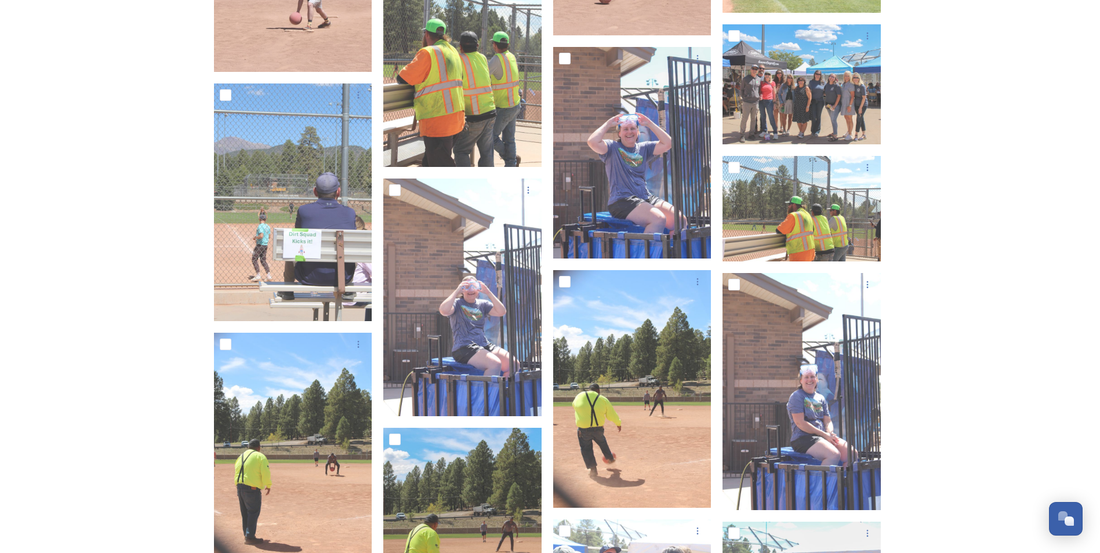
scroll to position [6705, 0]
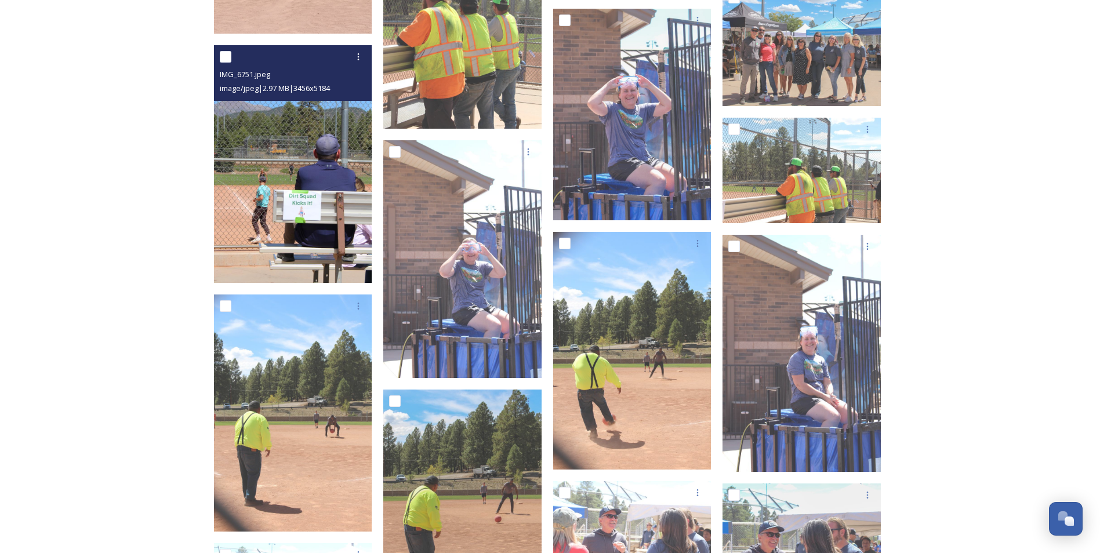
click at [270, 241] on img at bounding box center [293, 164] width 158 height 238
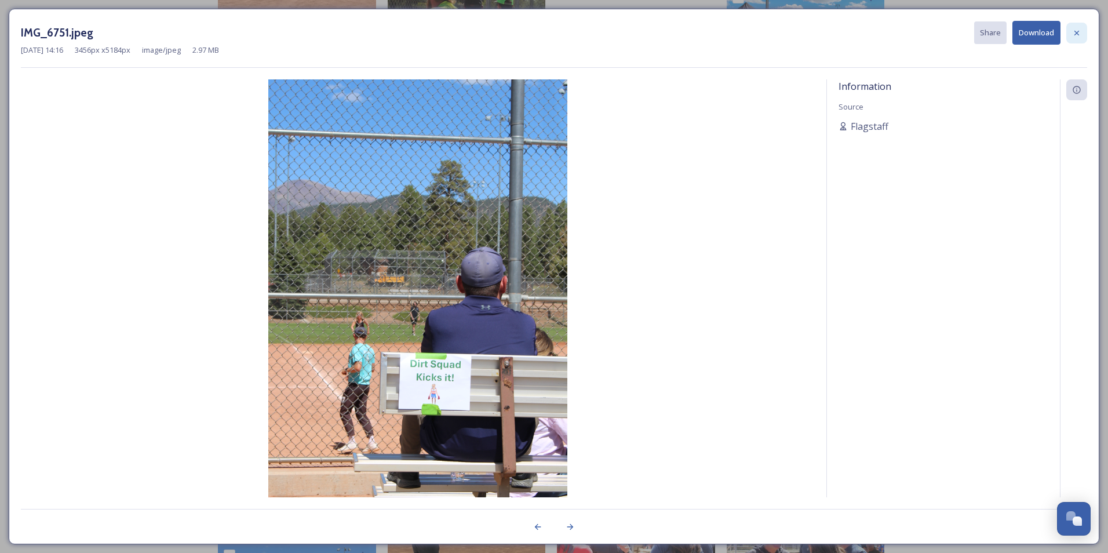
click at [1072, 39] on div at bounding box center [1077, 33] width 21 height 21
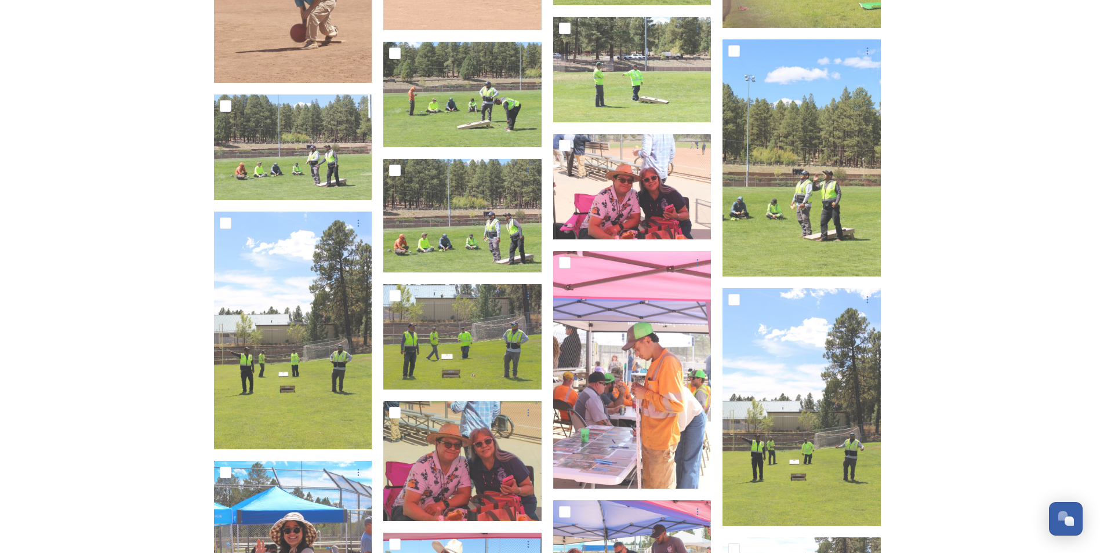
scroll to position [8120, 0]
